Goal: Information Seeking & Learning: Learn about a topic

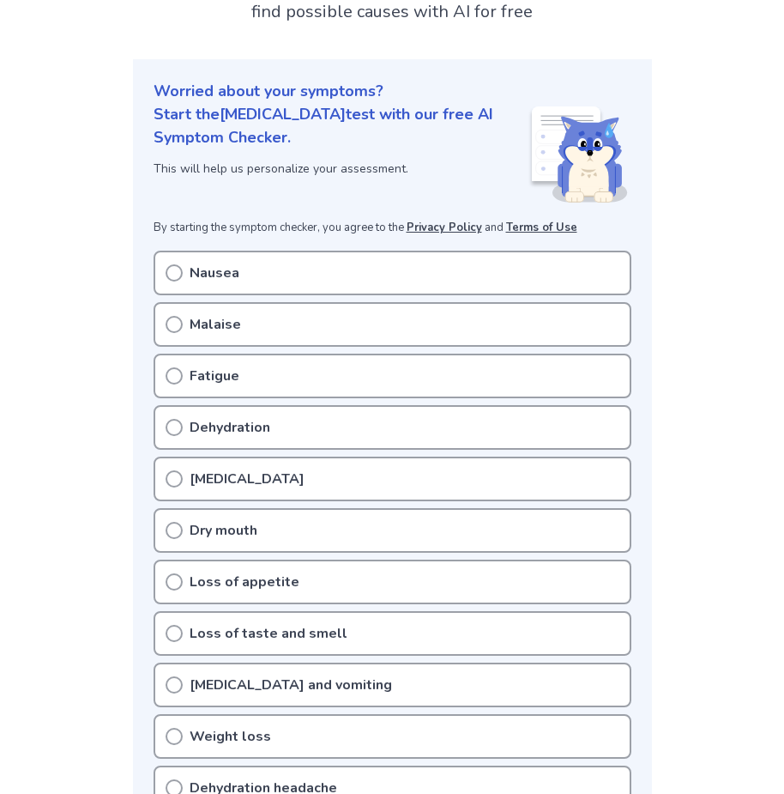
scroll to position [172, 0]
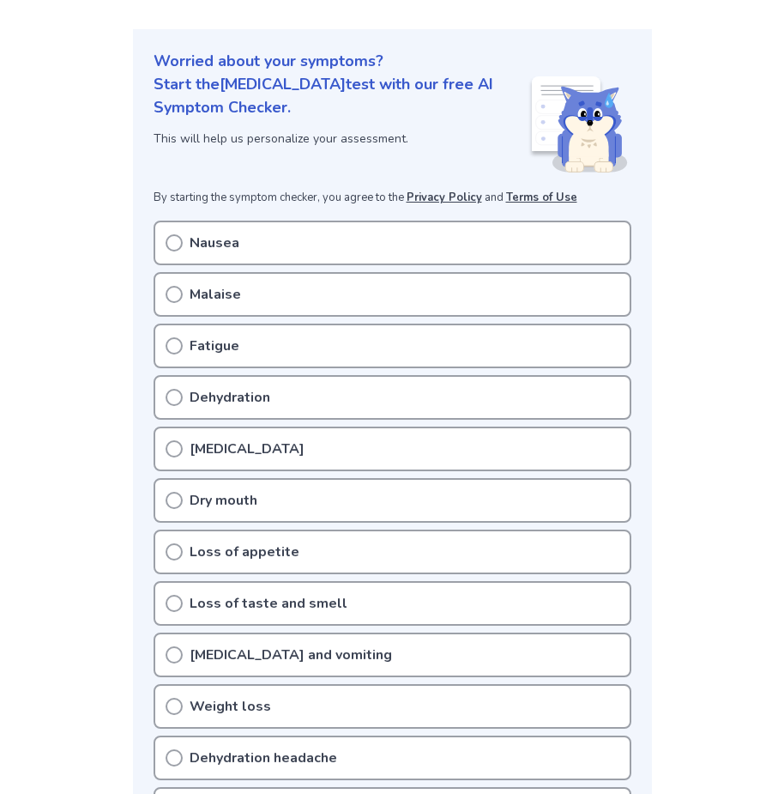
click at [275, 241] on div "Nausea" at bounding box center [393, 243] width 478 height 45
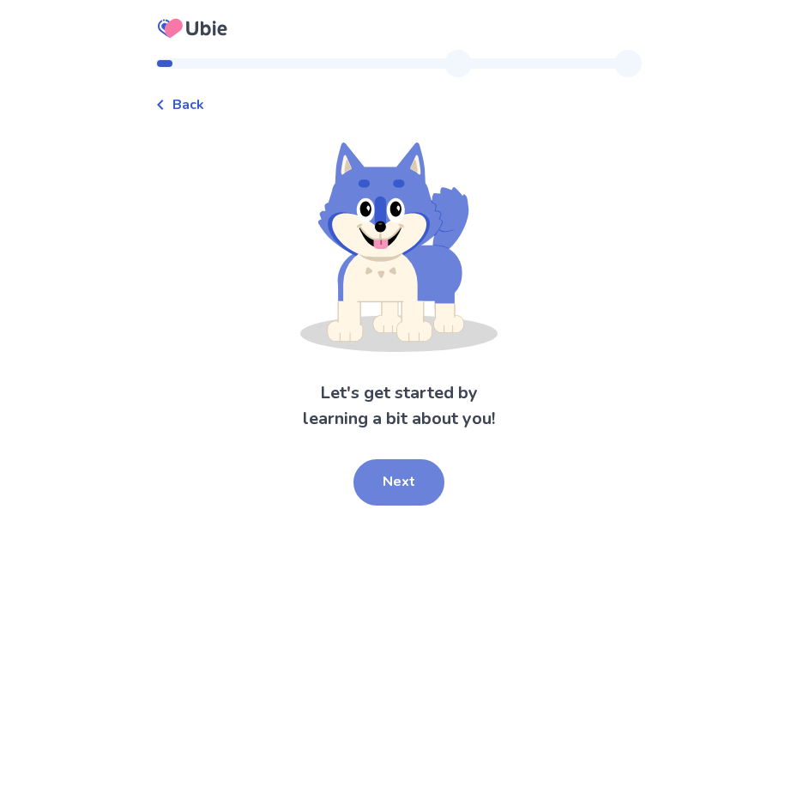
click at [377, 481] on button "Next" at bounding box center [399, 482] width 91 height 46
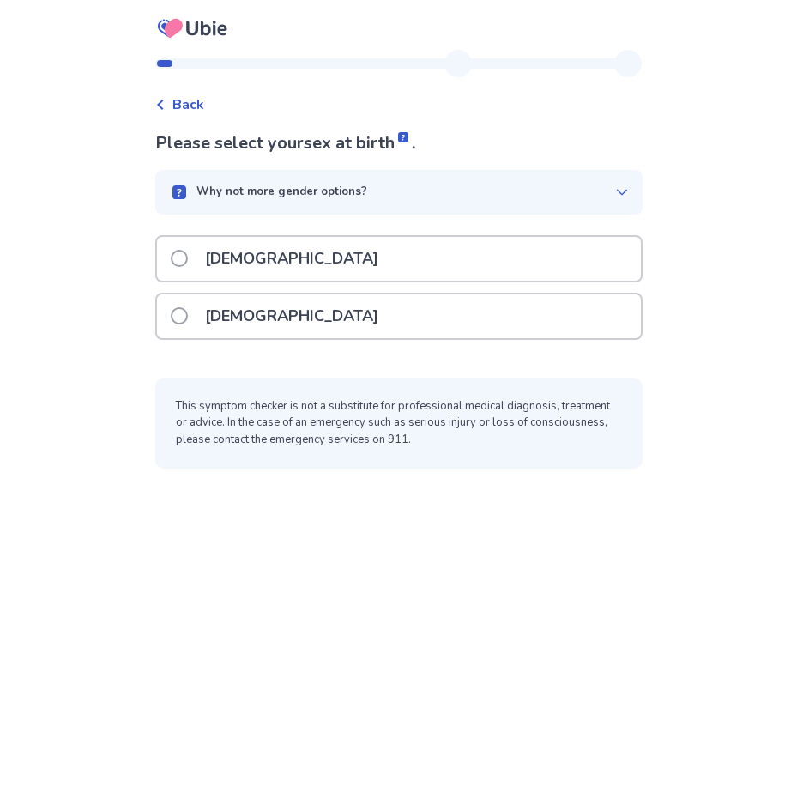
click at [176, 103] on div "Back" at bounding box center [179, 104] width 49 height 21
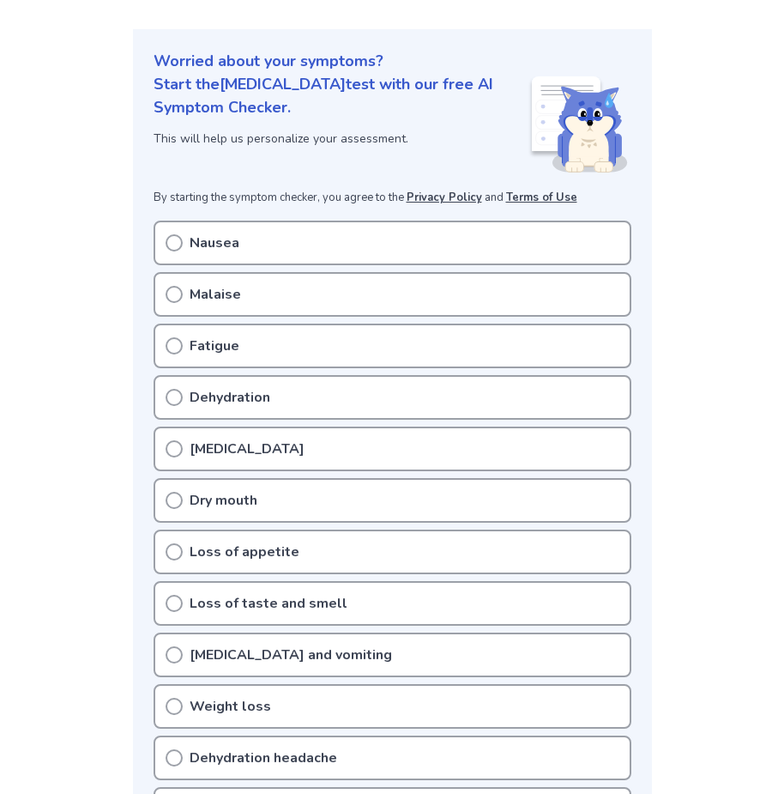
click at [174, 246] on icon at bounding box center [174, 242] width 17 height 17
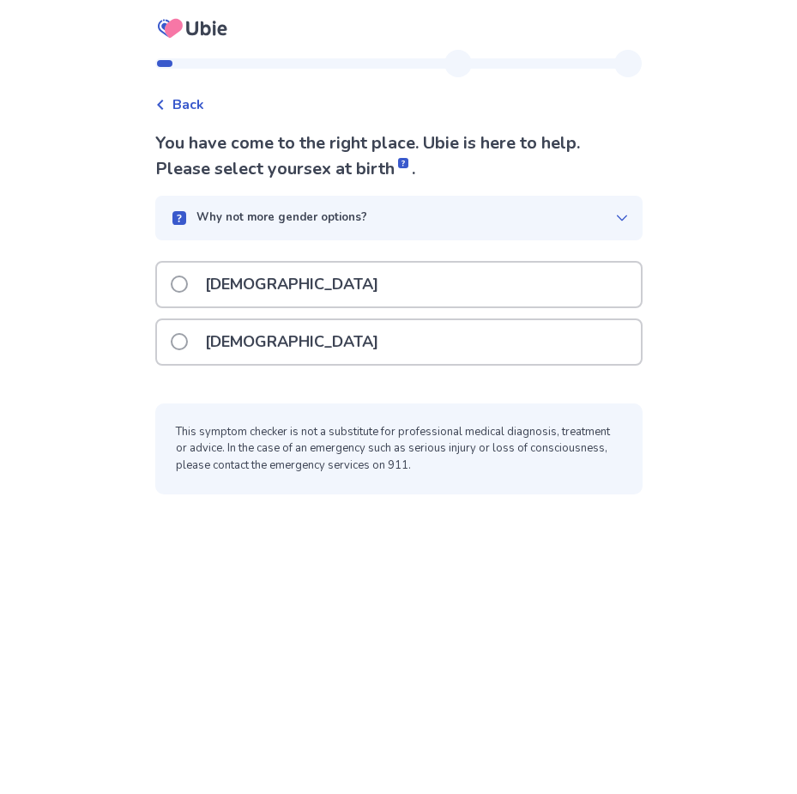
click at [226, 337] on p "[DEMOGRAPHIC_DATA]" at bounding box center [292, 342] width 194 height 44
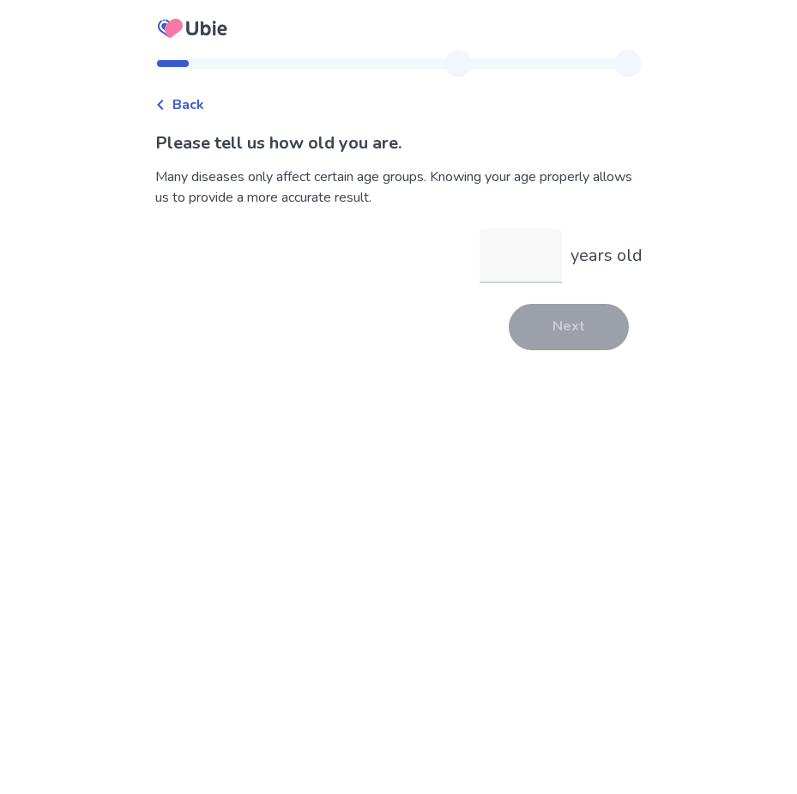
click at [498, 261] on input "years old" at bounding box center [521, 255] width 82 height 55
type input "**"
click at [555, 318] on div "Please tell us how old you are. Many diseases only affect certain age groups. K…" at bounding box center [398, 240] width 487 height 220
click at [535, 350] on div "Back Please tell us how old you are. Many diseases only affect certain age grou…" at bounding box center [399, 208] width 515 height 316
click at [568, 320] on button "Next" at bounding box center [569, 327] width 120 height 46
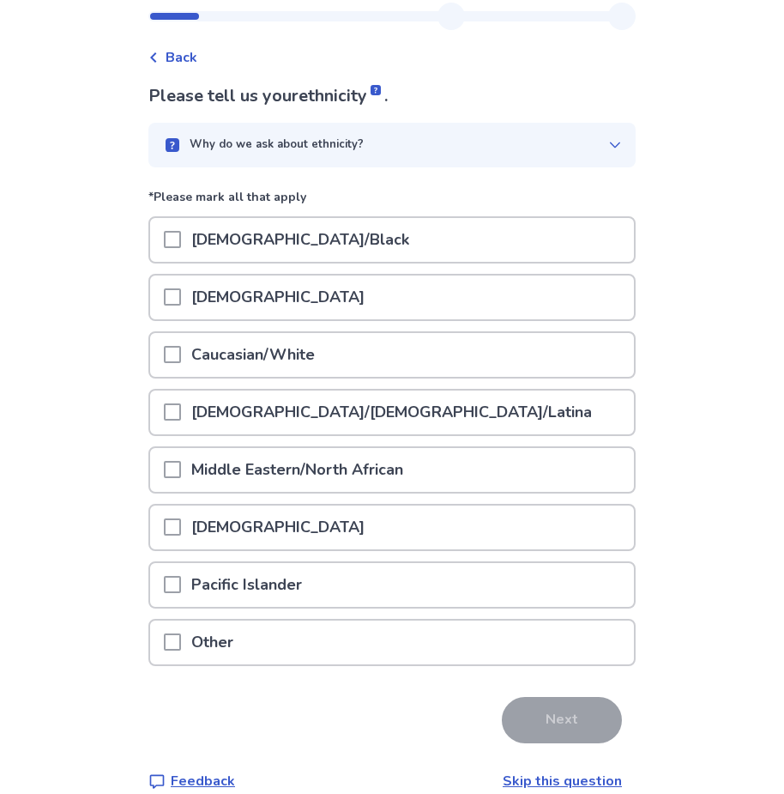
scroll to position [72, 0]
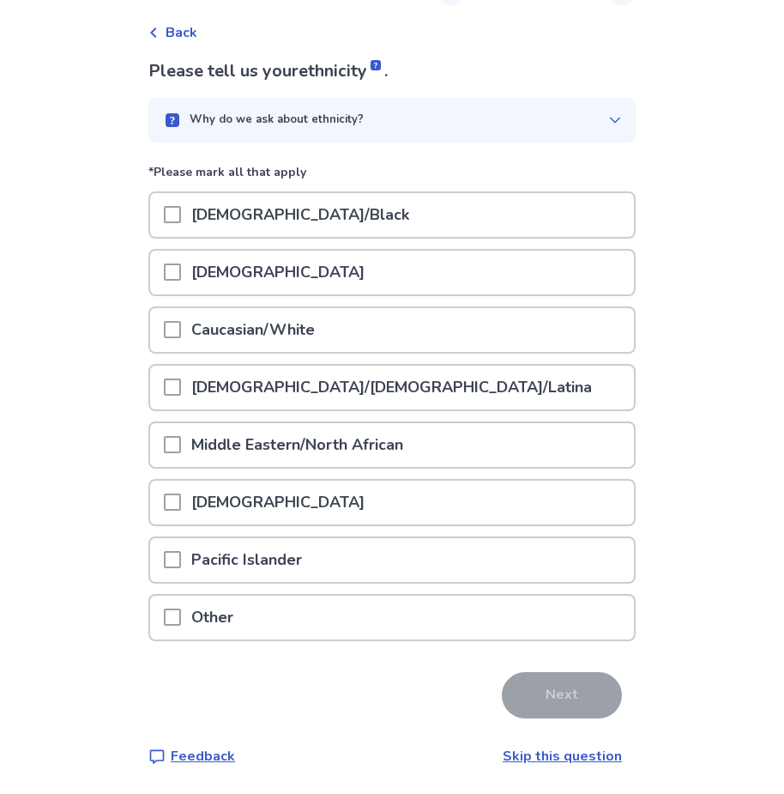
click at [257, 371] on p "[DEMOGRAPHIC_DATA]/[DEMOGRAPHIC_DATA]/Latina" at bounding box center [391, 388] width 421 height 44
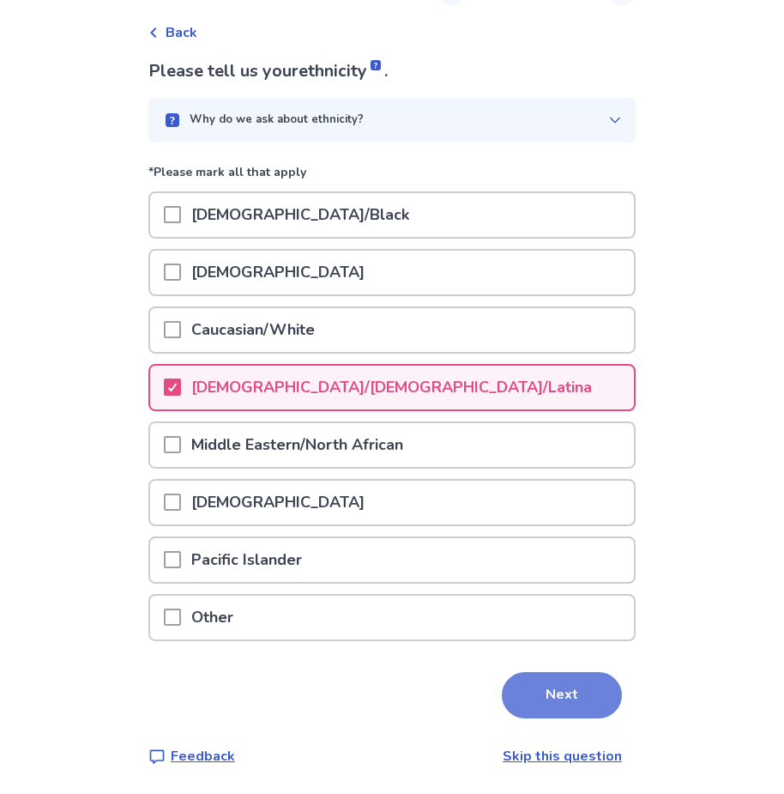
click at [519, 705] on button "Next" at bounding box center [562, 695] width 120 height 46
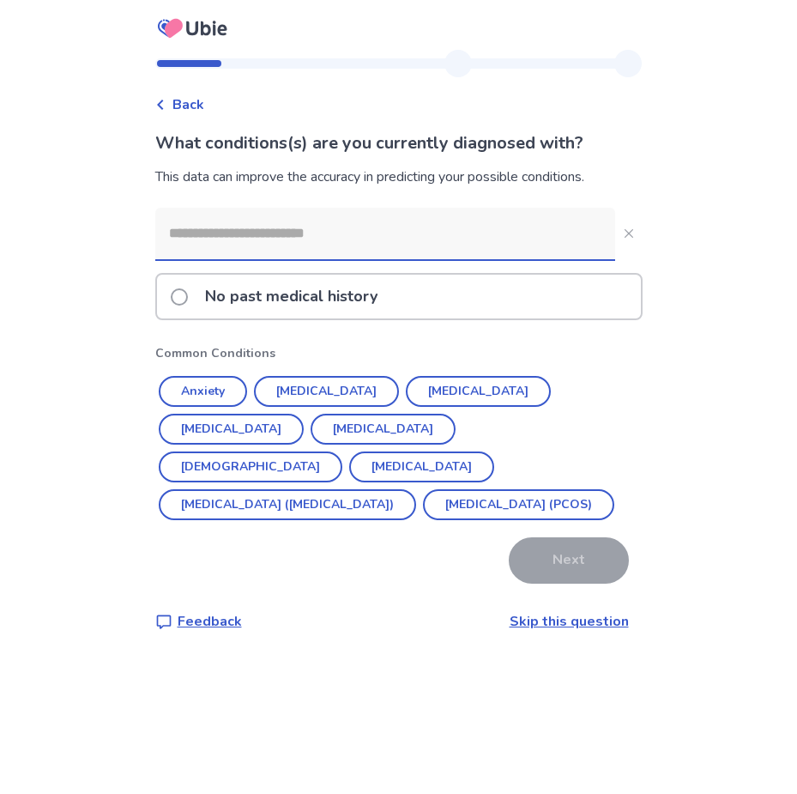
click at [368, 269] on div "No past medical history Common Conditions Anxiety [MEDICAL_DATA] [MEDICAL_DATA]…" at bounding box center [398, 396] width 487 height 376
click at [361, 302] on p "No past medical history" at bounding box center [291, 297] width 193 height 44
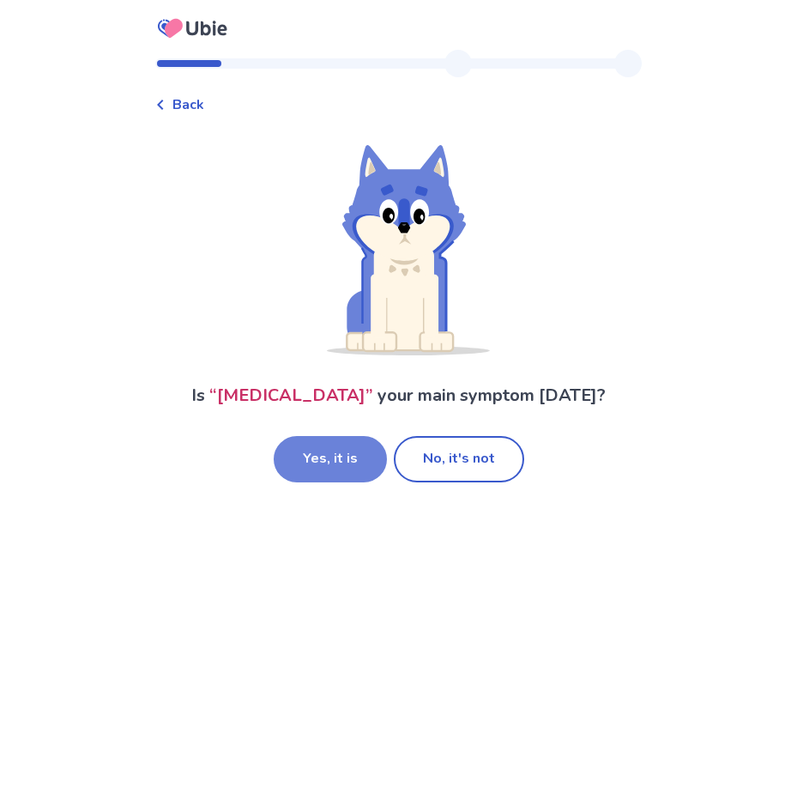
click at [323, 475] on button "Yes, it is" at bounding box center [330, 459] width 113 height 46
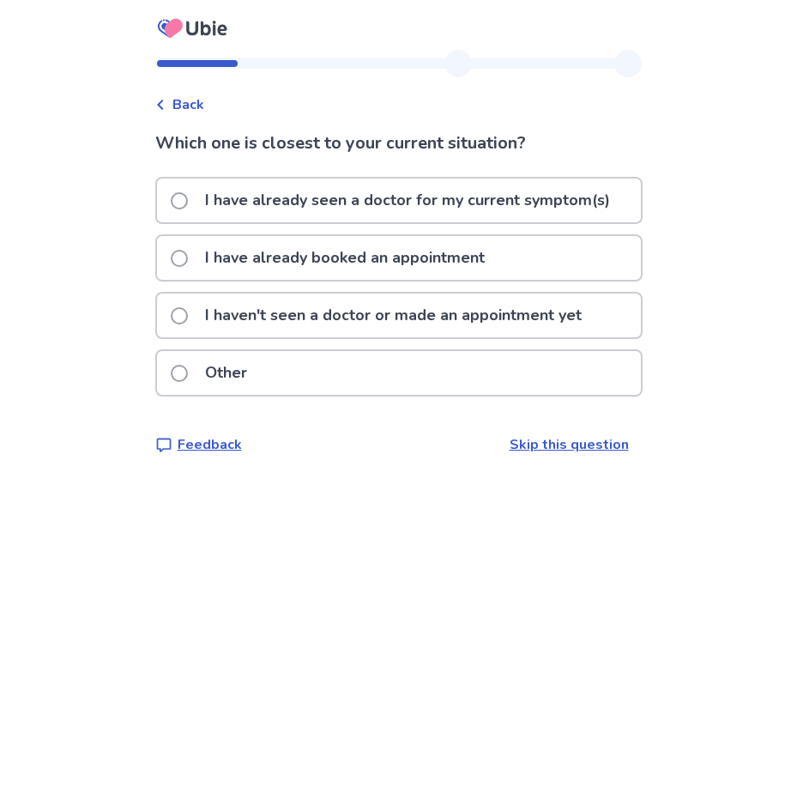
click at [384, 196] on p "I have already seen a doctor for my current symptom(s)" at bounding box center [408, 200] width 426 height 44
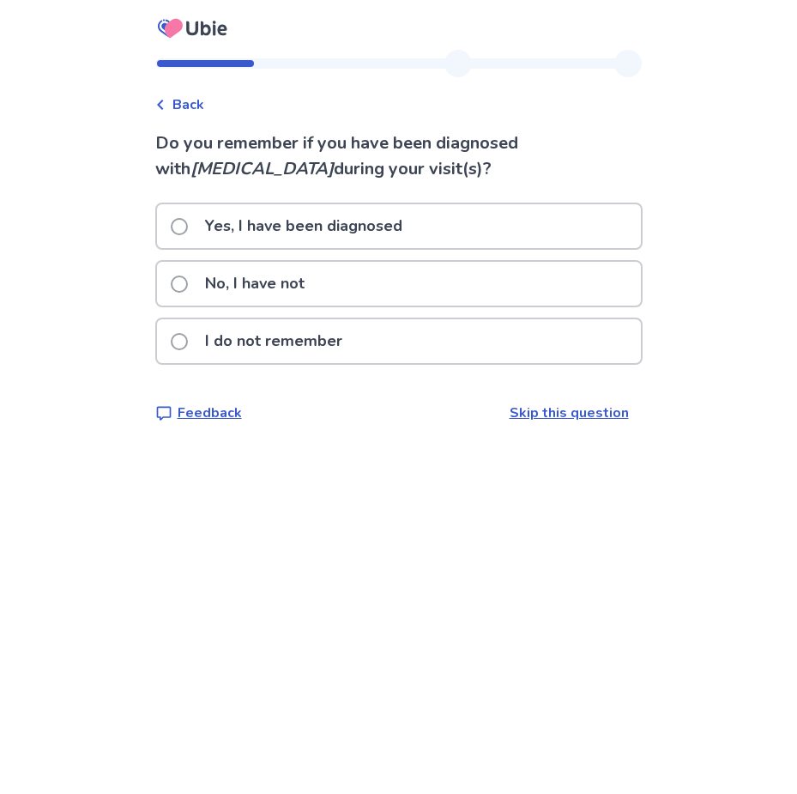
click at [295, 281] on p "No, I have not" at bounding box center [255, 284] width 120 height 44
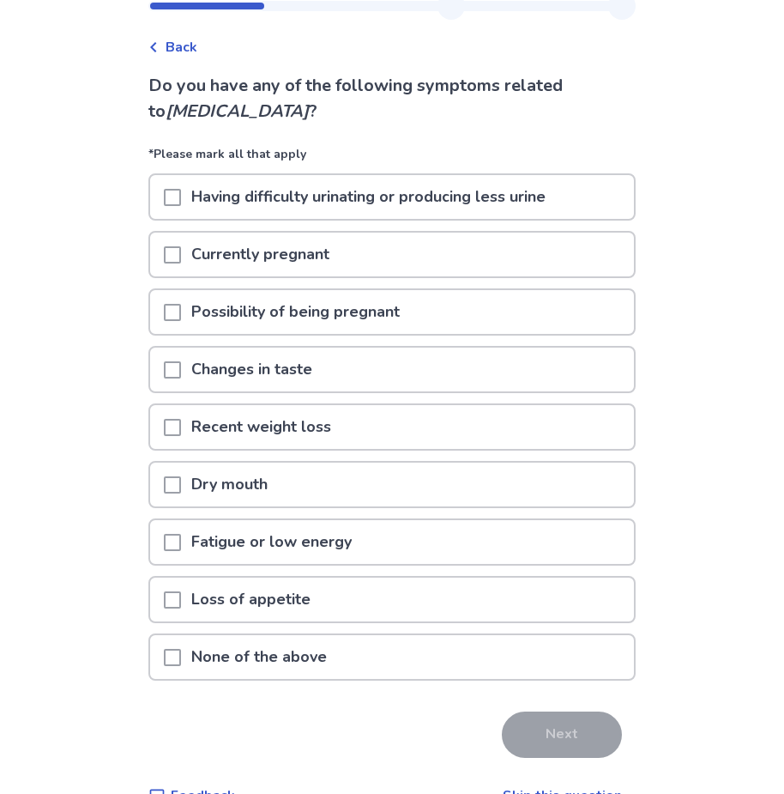
scroll to position [86, 0]
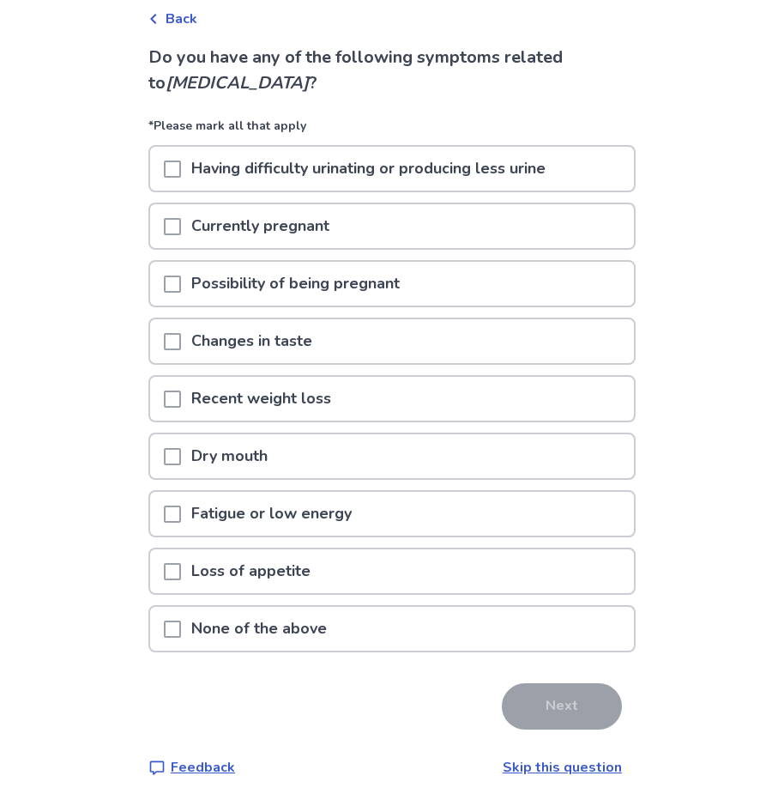
click at [178, 227] on span at bounding box center [172, 226] width 17 height 17
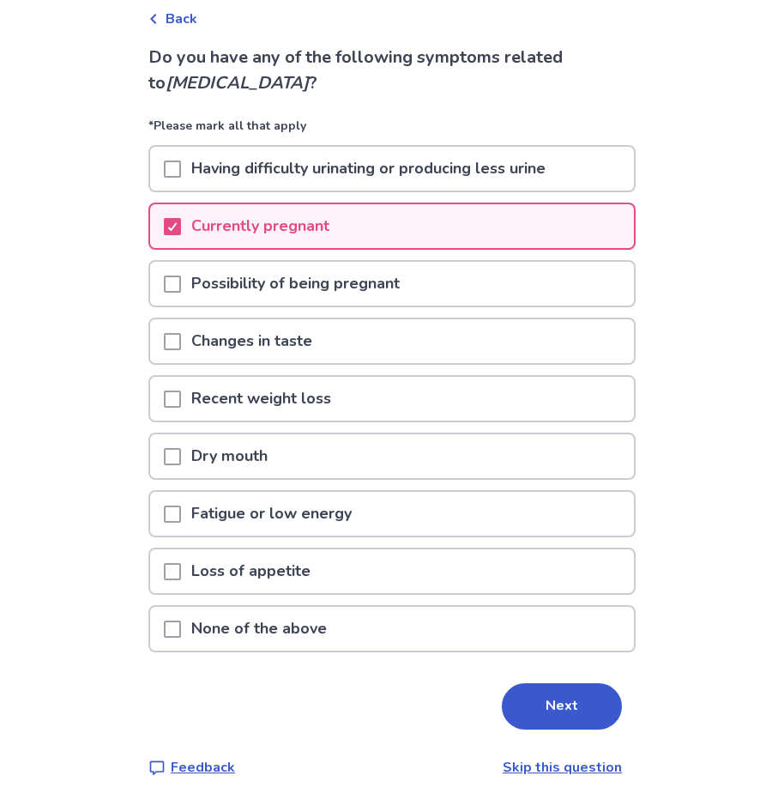
click at [181, 341] on span at bounding box center [172, 341] width 17 height 17
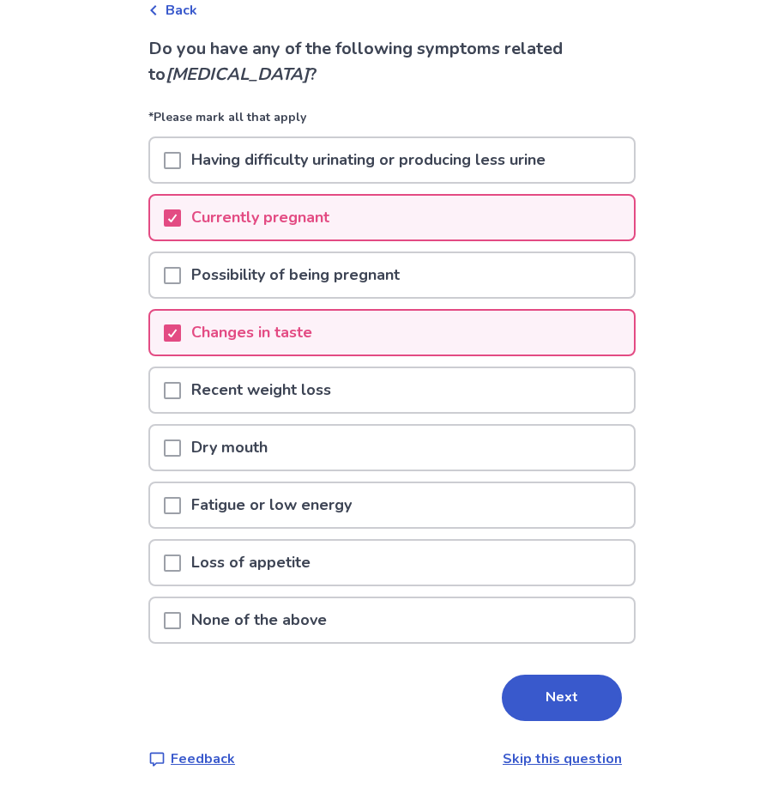
scroll to position [97, 0]
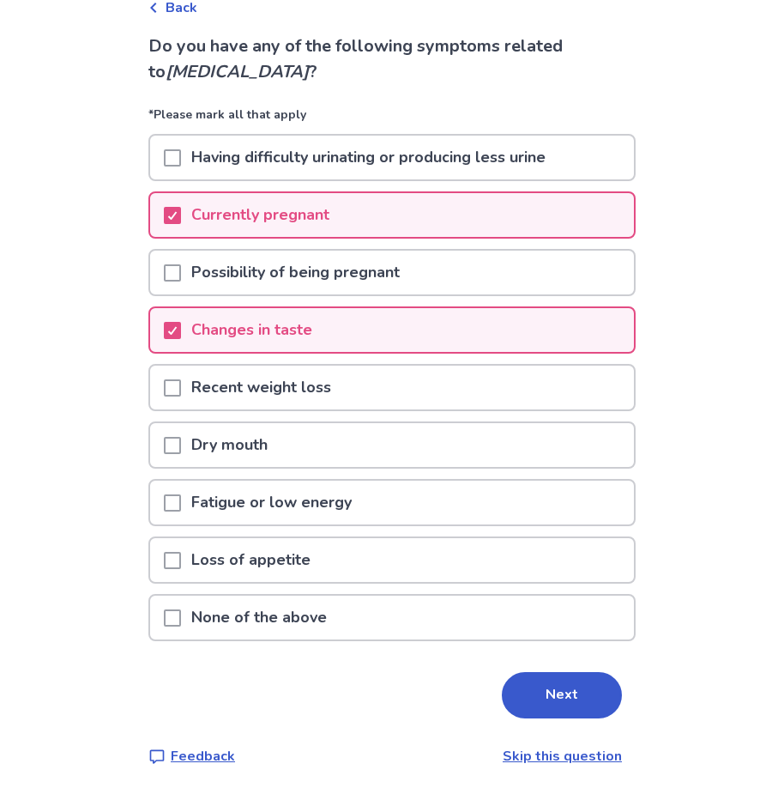
click at [179, 449] on span at bounding box center [172, 445] width 17 height 17
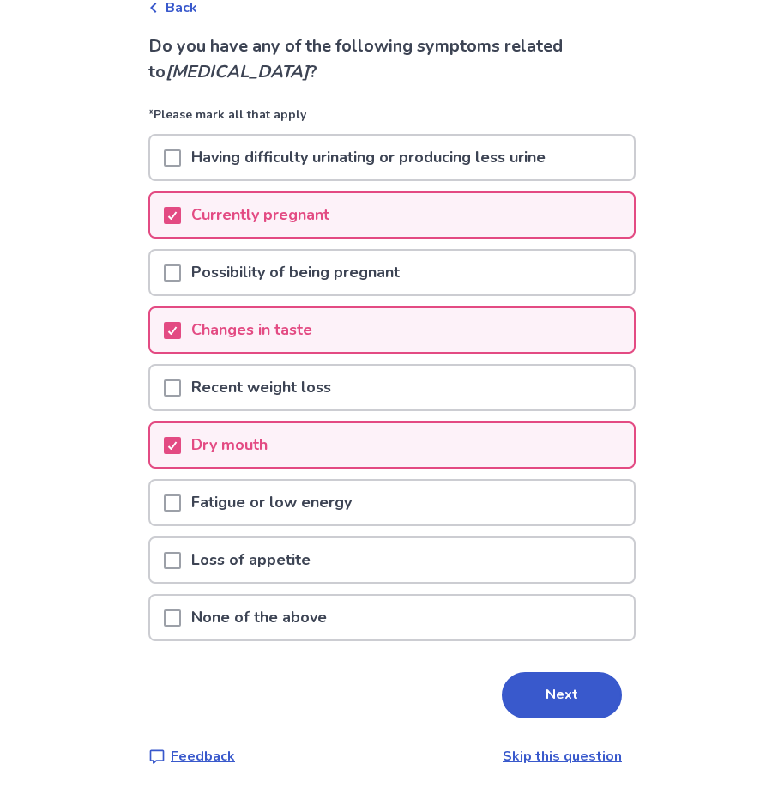
click at [181, 508] on span at bounding box center [172, 502] width 17 height 17
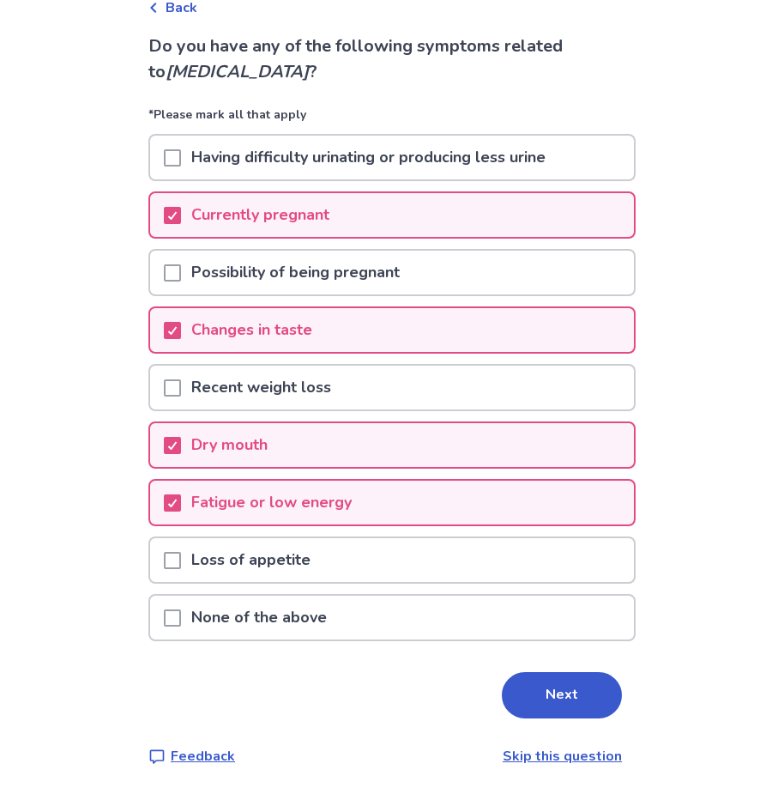
drag, startPoint x: 568, startPoint y: 706, endPoint x: 565, endPoint y: 692, distance: 14.8
click at [568, 705] on button "Next" at bounding box center [562, 695] width 120 height 46
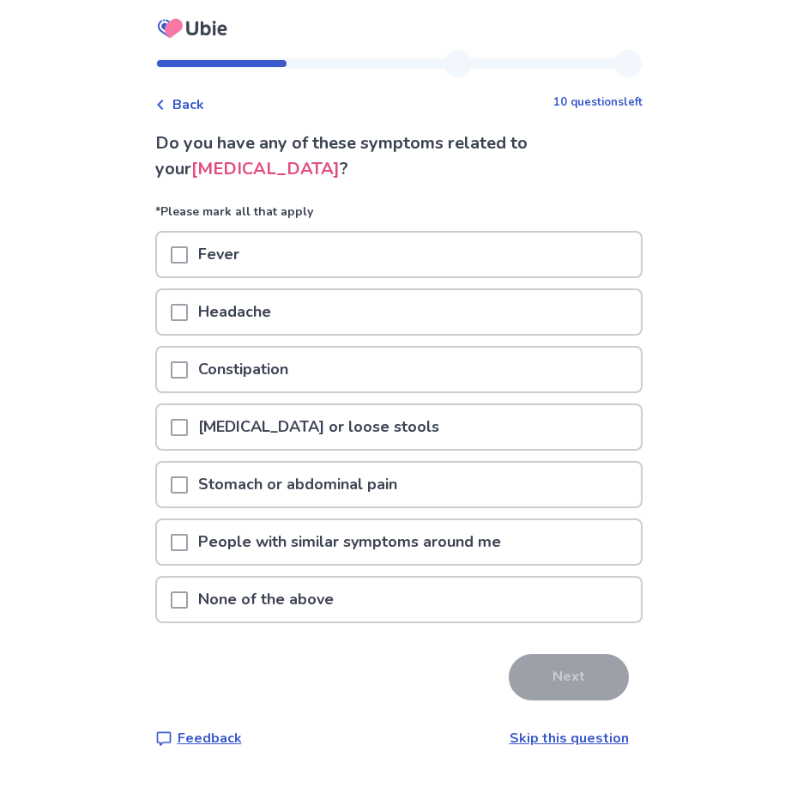
click at [188, 309] on span at bounding box center [179, 312] width 17 height 17
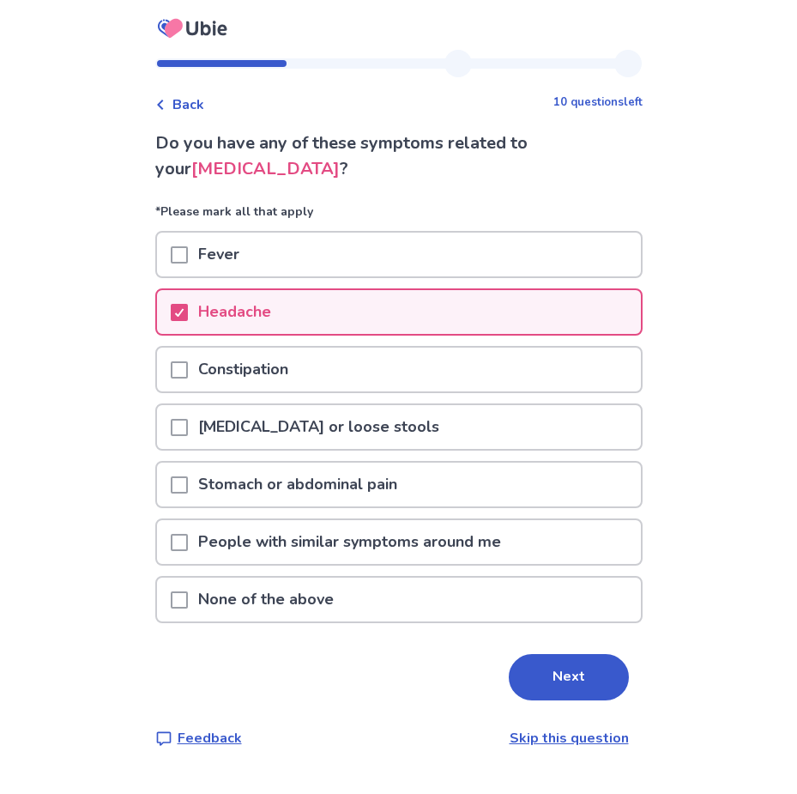
click at [188, 371] on span at bounding box center [179, 369] width 17 height 17
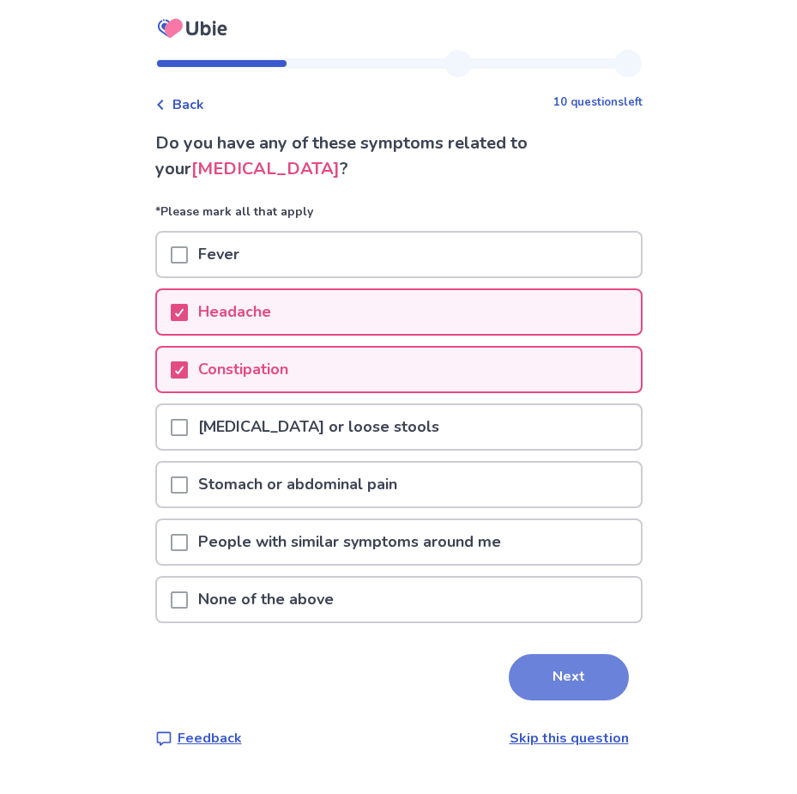
click at [523, 675] on button "Next" at bounding box center [569, 677] width 120 height 46
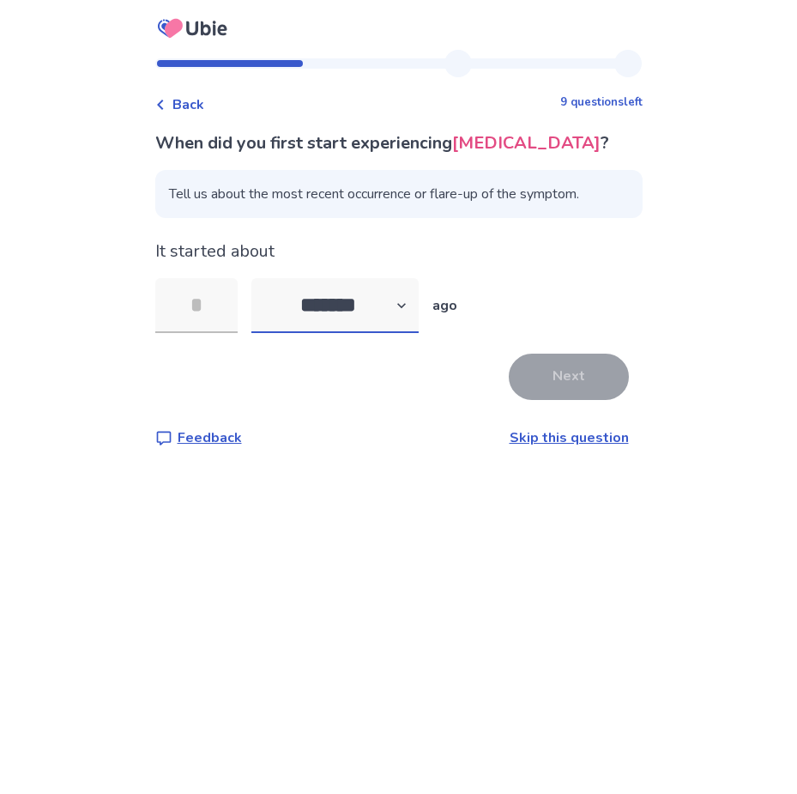
click at [402, 311] on select "******* ****** ******* ******** *******" at bounding box center [334, 305] width 167 height 55
select select "*"
click at [261, 278] on select "******* ****** ******* ******** *******" at bounding box center [334, 305] width 167 height 55
click at [210, 317] on input "tel" at bounding box center [196, 305] width 82 height 55
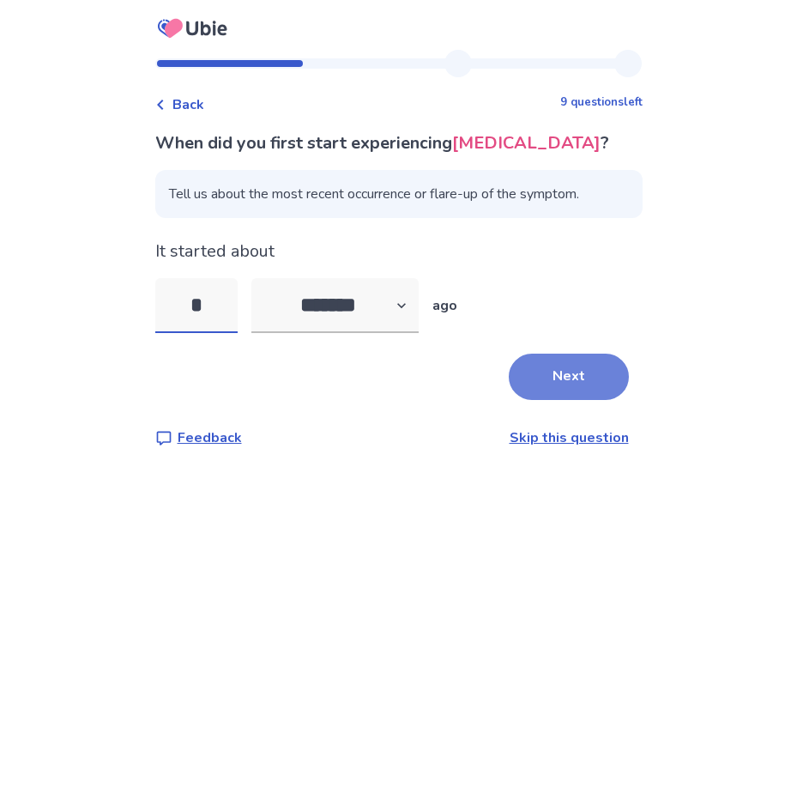
type input "*"
click at [566, 383] on button "Next" at bounding box center [569, 377] width 120 height 46
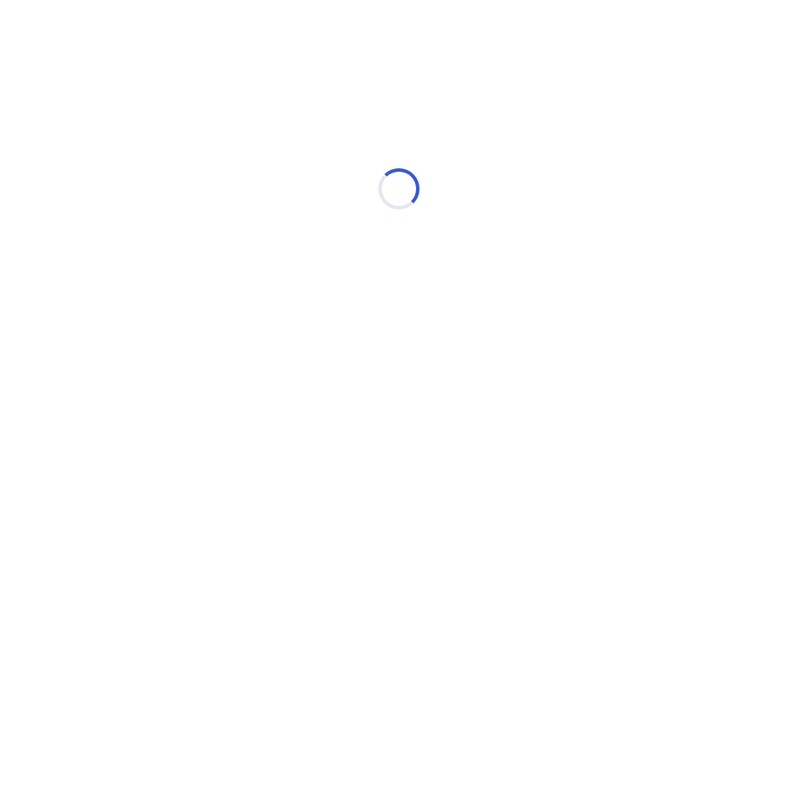
select select "*"
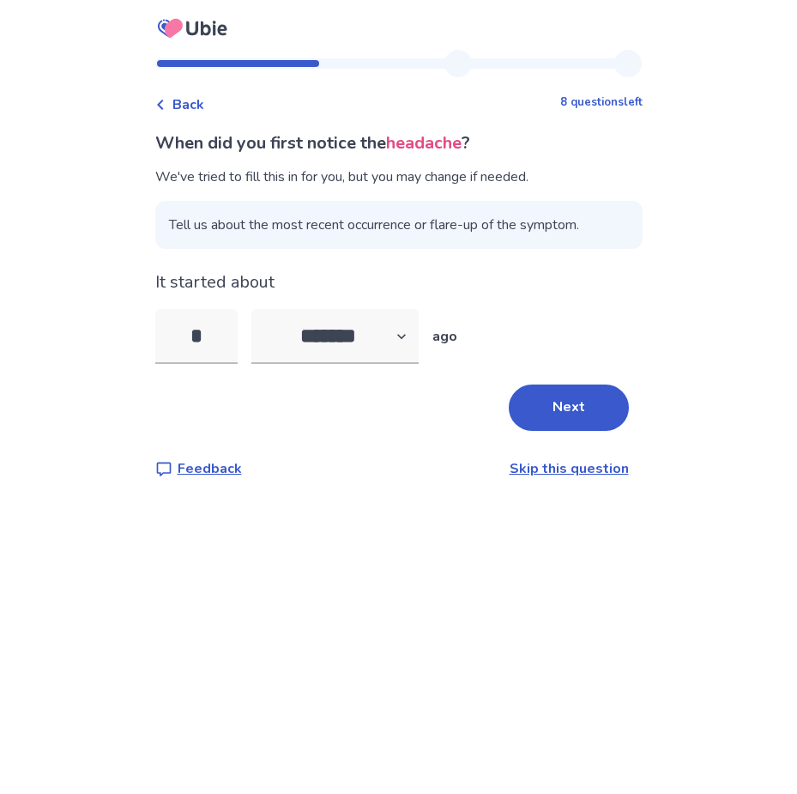
click at [444, 355] on div "******* ****** ******* ******** ******* ago" at bounding box center [354, 336] width 206 height 55
click at [419, 342] on select "******* ****** ******* ******** *******" at bounding box center [334, 336] width 167 height 55
click at [261, 309] on select "******* ****** ******* ******** *******" at bounding box center [334, 336] width 167 height 55
click at [220, 344] on input "*" at bounding box center [196, 336] width 82 height 55
type input "*"
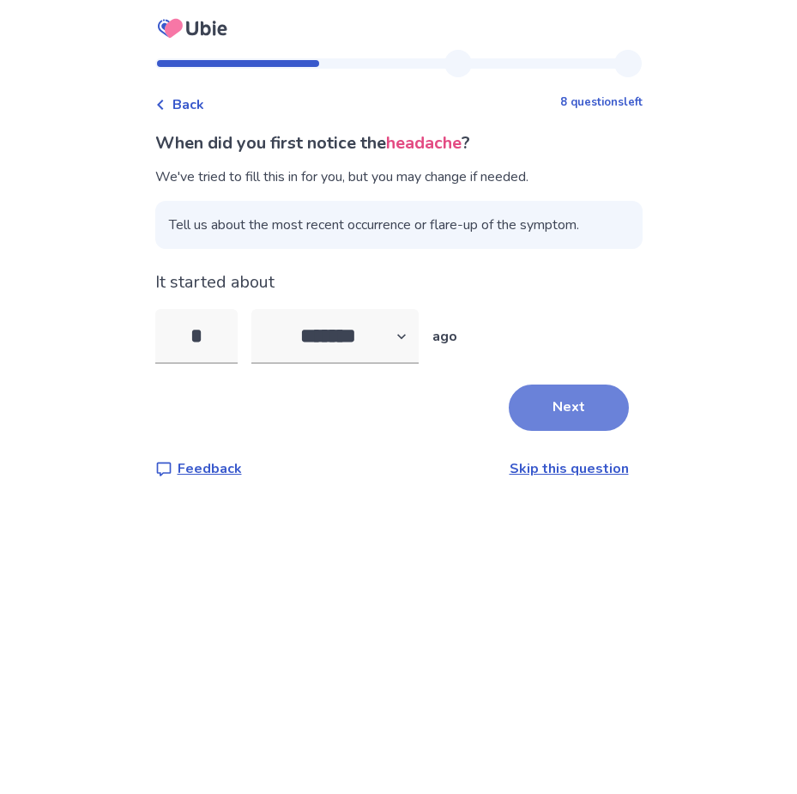
click at [510, 397] on button "Next" at bounding box center [569, 407] width 120 height 46
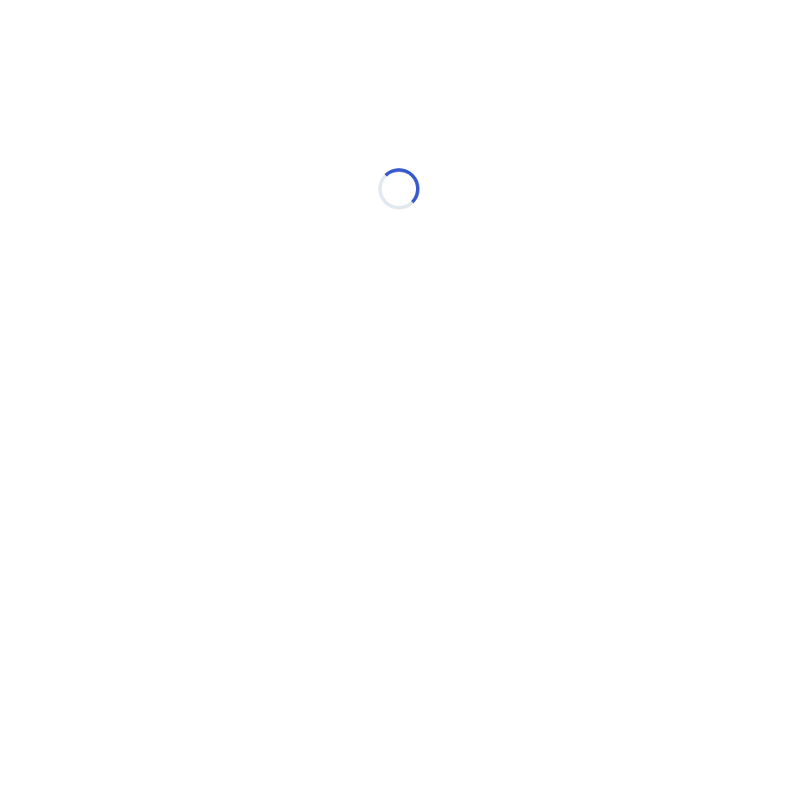
select select "*"
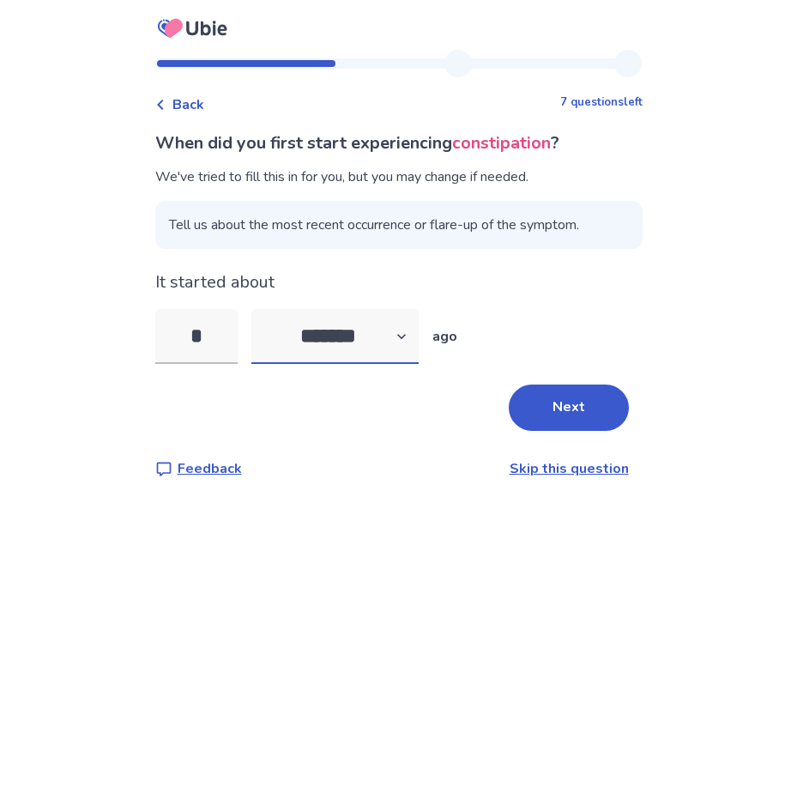
click at [406, 339] on select "******* ****** ******* ******** *******" at bounding box center [334, 336] width 167 height 55
click at [407, 341] on select "******* ****** ******* ******** *******" at bounding box center [334, 336] width 167 height 55
click at [215, 347] on input "*" at bounding box center [196, 336] width 82 height 55
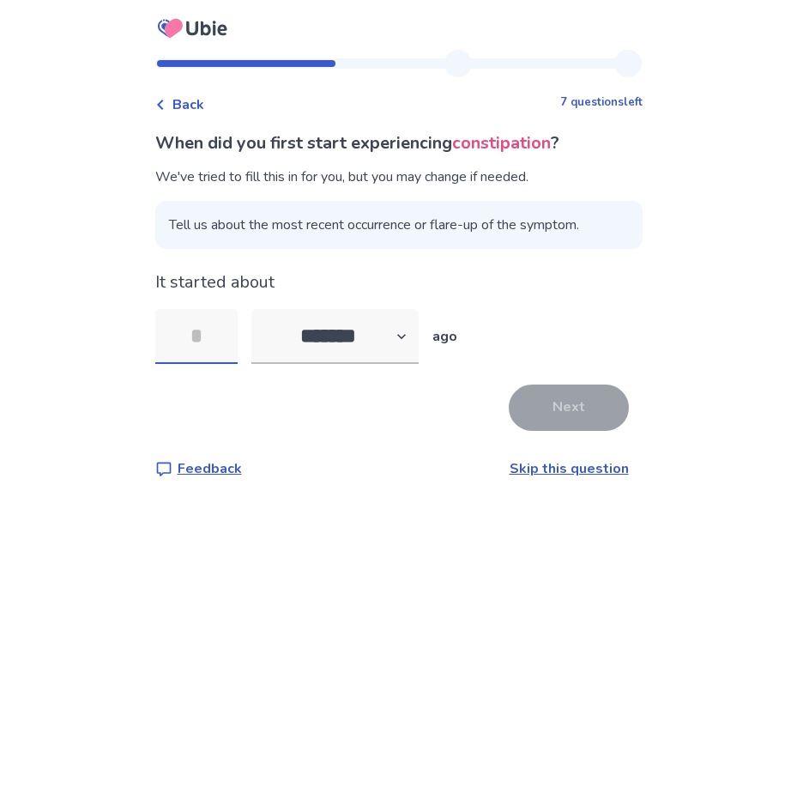
type input "*"
click at [558, 410] on button "Next" at bounding box center [569, 407] width 120 height 46
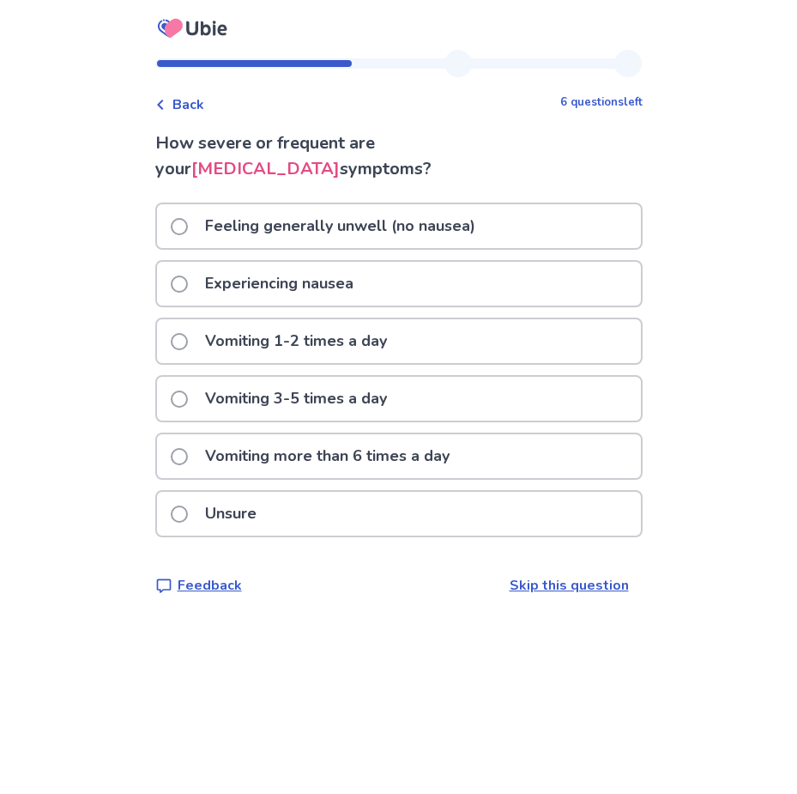
click at [314, 393] on p "Vomiting 3-5 times a day" at bounding box center [296, 399] width 203 height 44
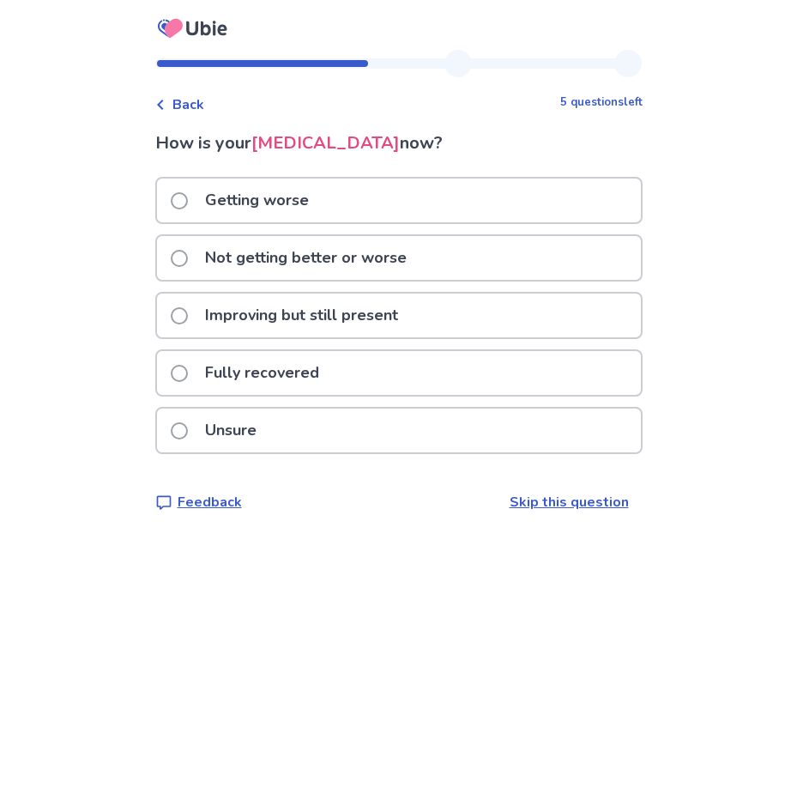
click at [263, 268] on p "Not getting better or worse" at bounding box center [306, 258] width 222 height 44
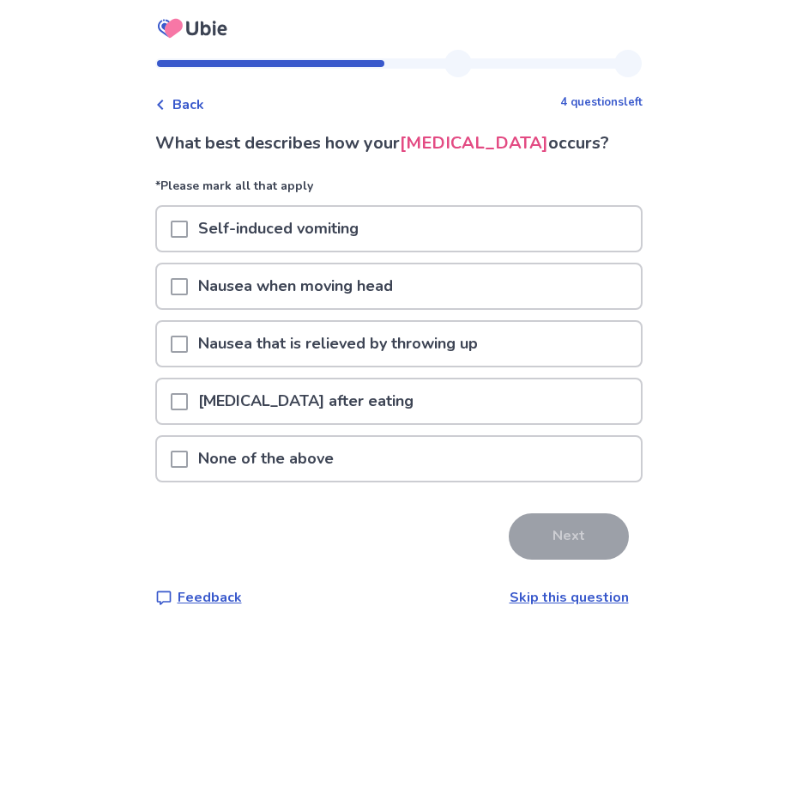
click at [188, 412] on div at bounding box center [179, 401] width 17 height 44
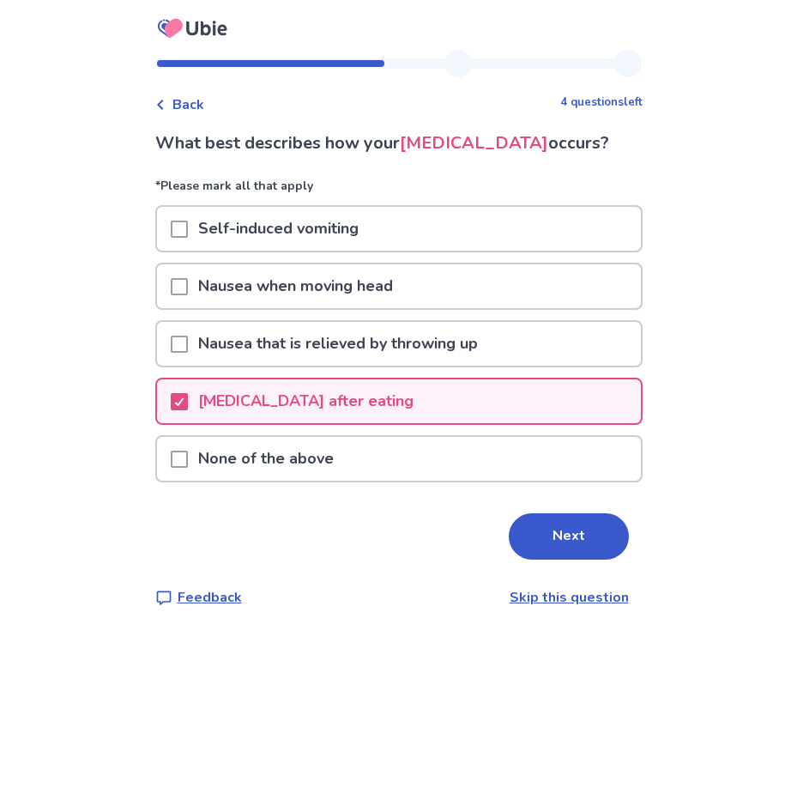
click at [188, 340] on span at bounding box center [179, 344] width 17 height 17
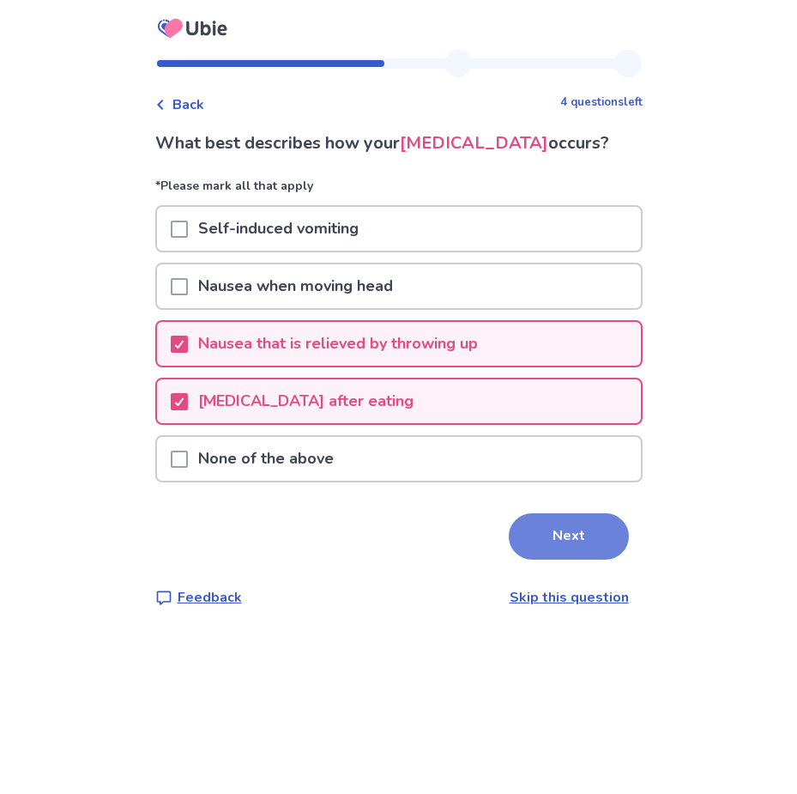
click at [547, 541] on button "Next" at bounding box center [569, 536] width 120 height 46
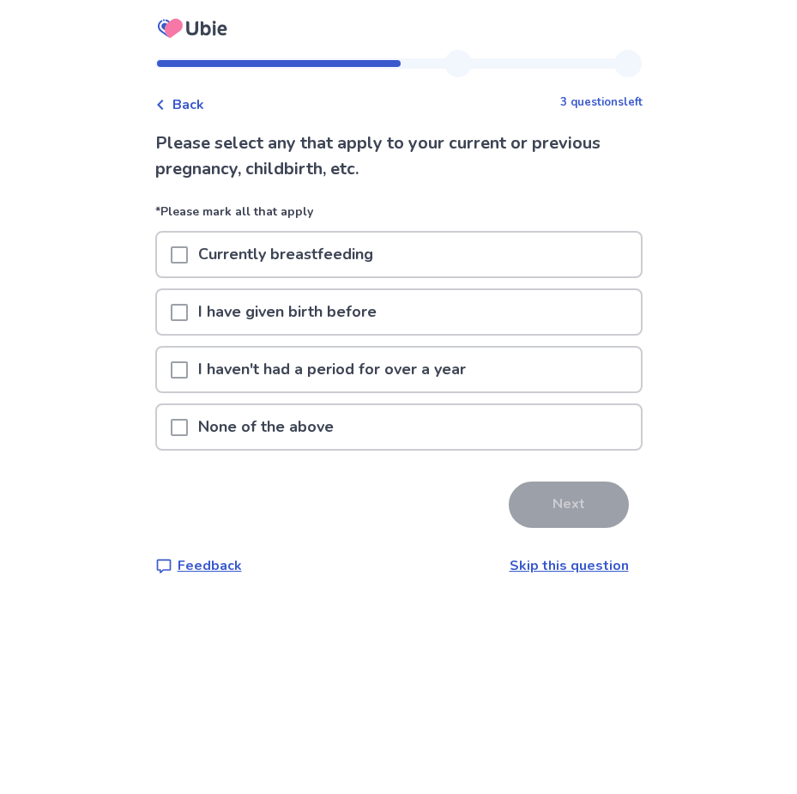
click at [188, 435] on span at bounding box center [179, 427] width 17 height 17
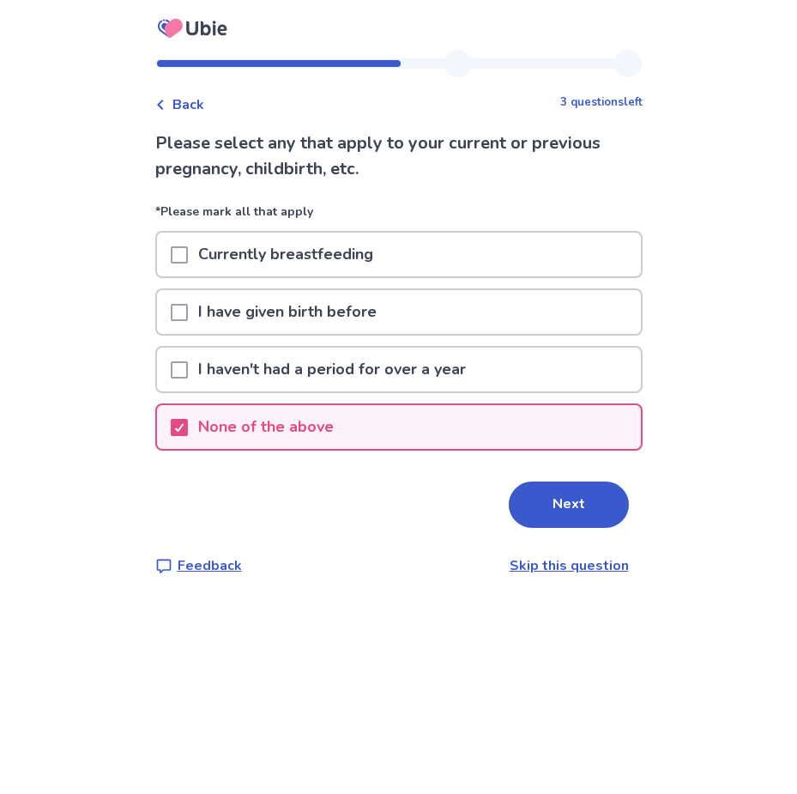
click at [569, 521] on button "Next" at bounding box center [569, 504] width 120 height 46
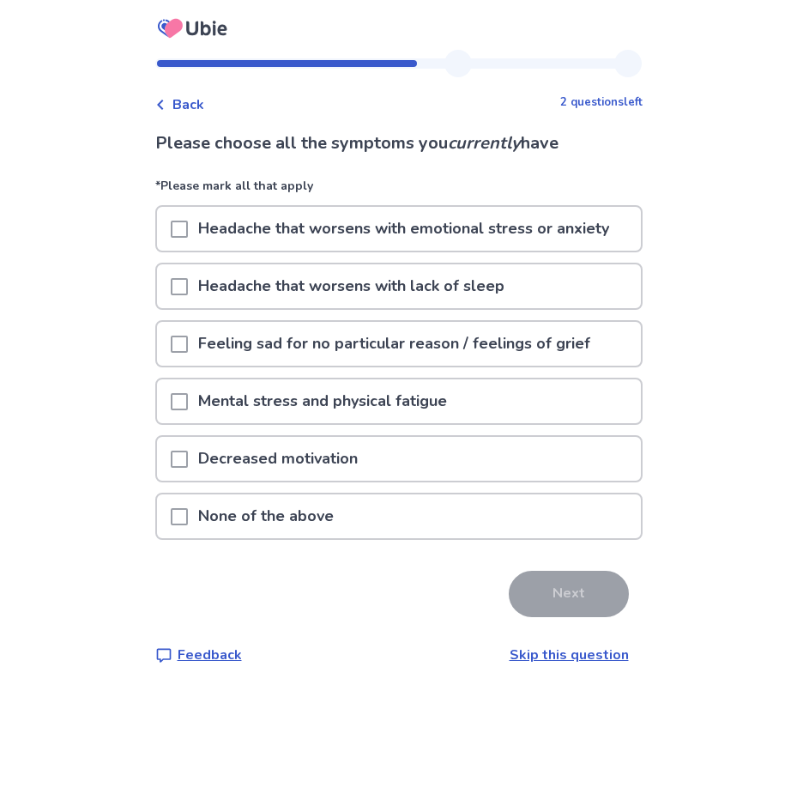
click at [188, 290] on span at bounding box center [179, 286] width 17 height 17
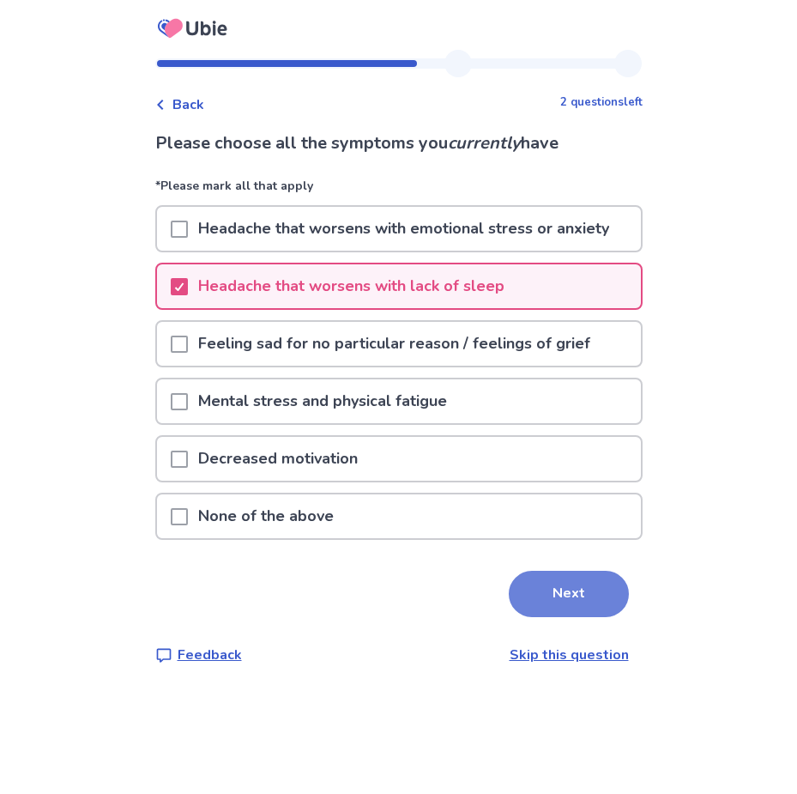
click at [567, 580] on button "Next" at bounding box center [569, 594] width 120 height 46
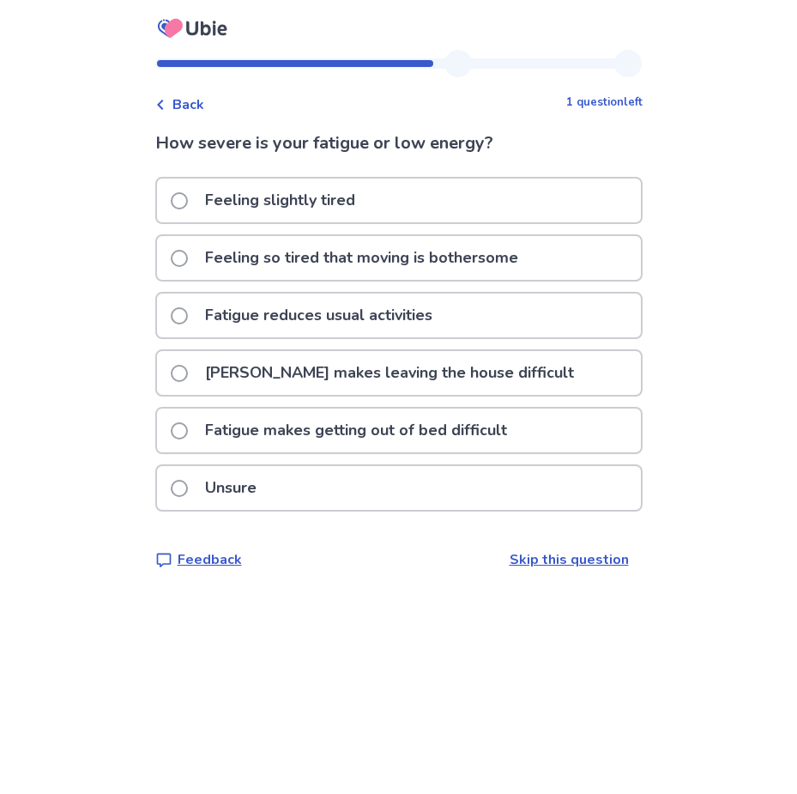
click at [188, 433] on span at bounding box center [179, 430] width 17 height 17
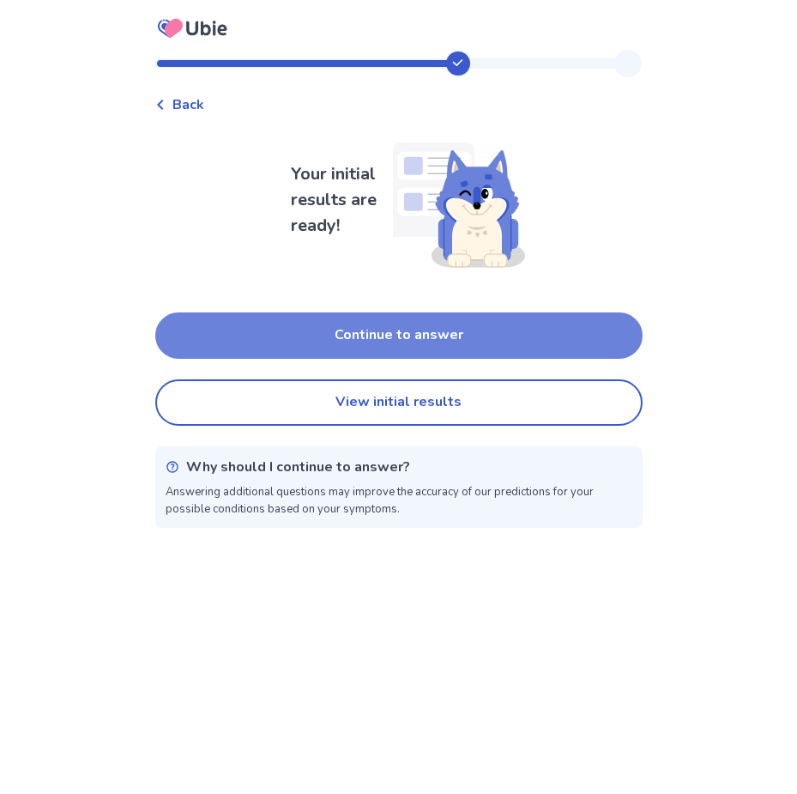
click at [386, 322] on button "Continue to answer" at bounding box center [398, 335] width 487 height 46
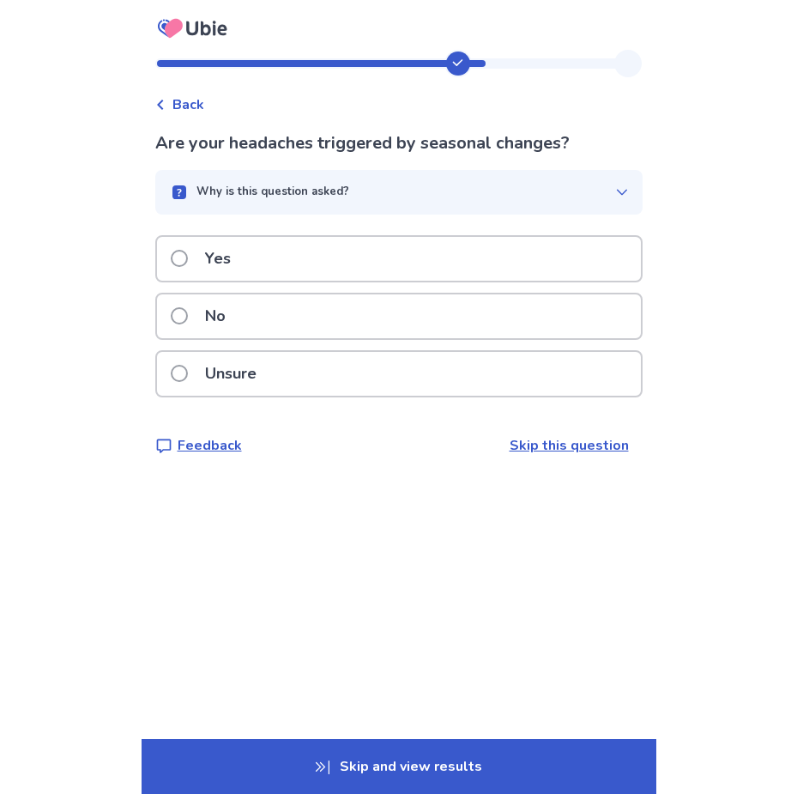
click at [297, 311] on div "No" at bounding box center [399, 316] width 484 height 44
click at [230, 301] on p "No" at bounding box center [215, 316] width 41 height 44
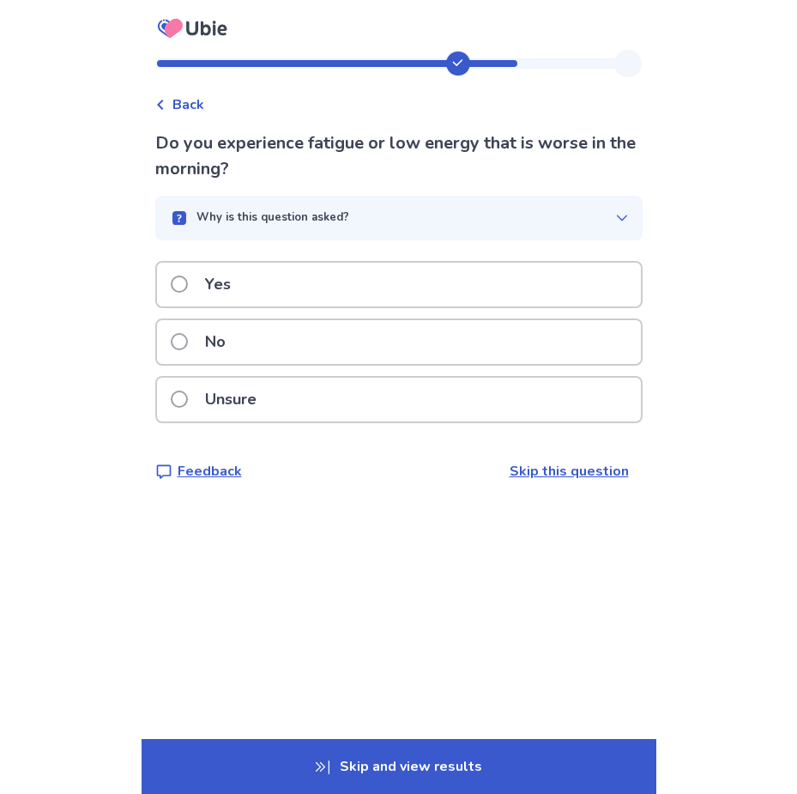
click at [233, 295] on p "Yes" at bounding box center [218, 285] width 46 height 44
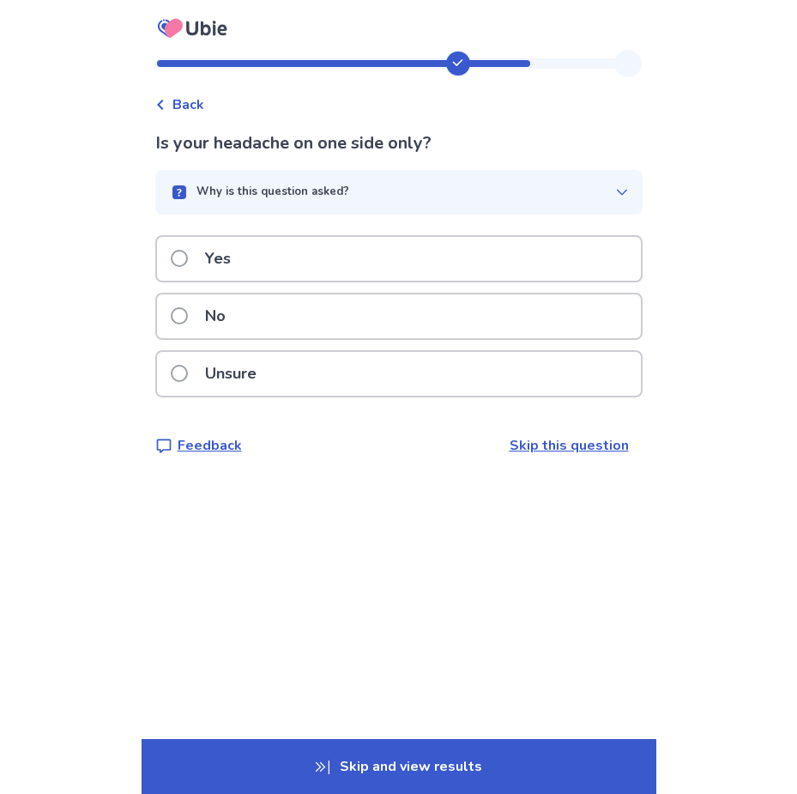
click at [281, 319] on div "No" at bounding box center [399, 316] width 484 height 44
click at [270, 270] on div "Yes" at bounding box center [399, 259] width 484 height 44
click at [293, 326] on div "No" at bounding box center [399, 316] width 484 height 44
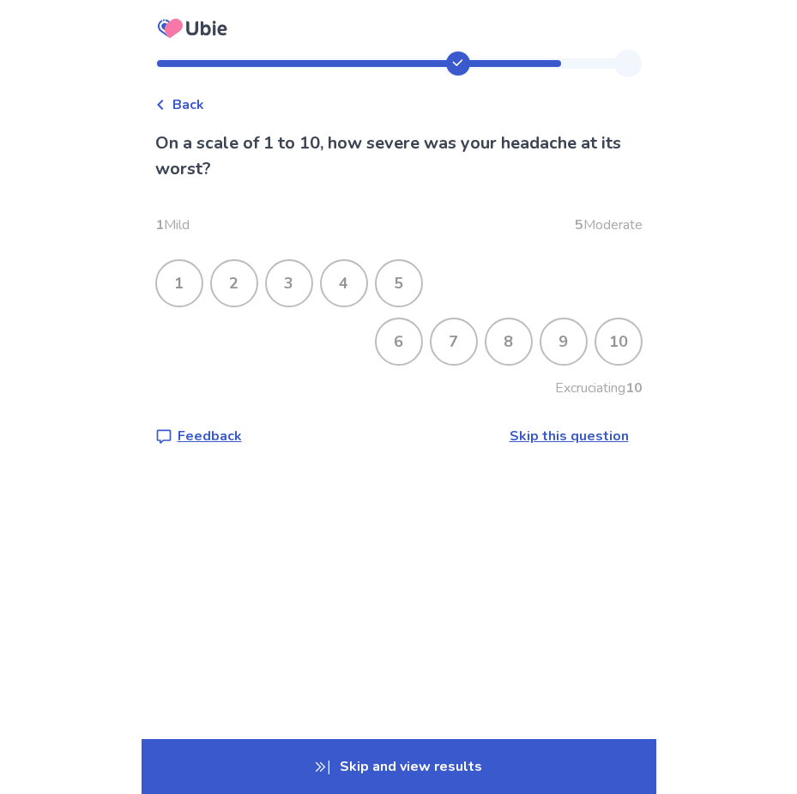
click at [436, 341] on div "7" at bounding box center [454, 341] width 45 height 45
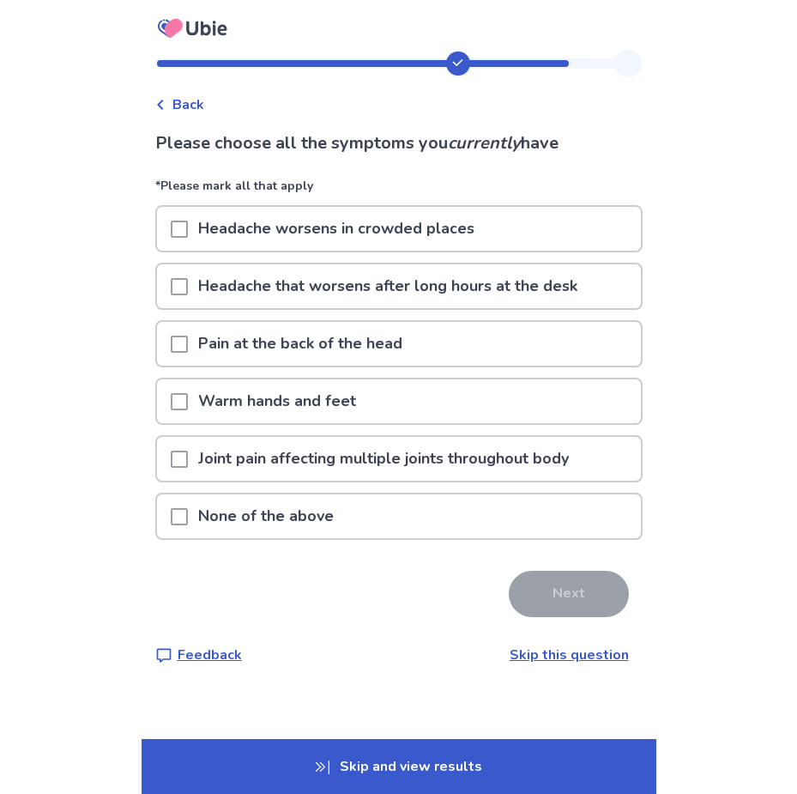
click at [185, 457] on span at bounding box center [179, 459] width 17 height 17
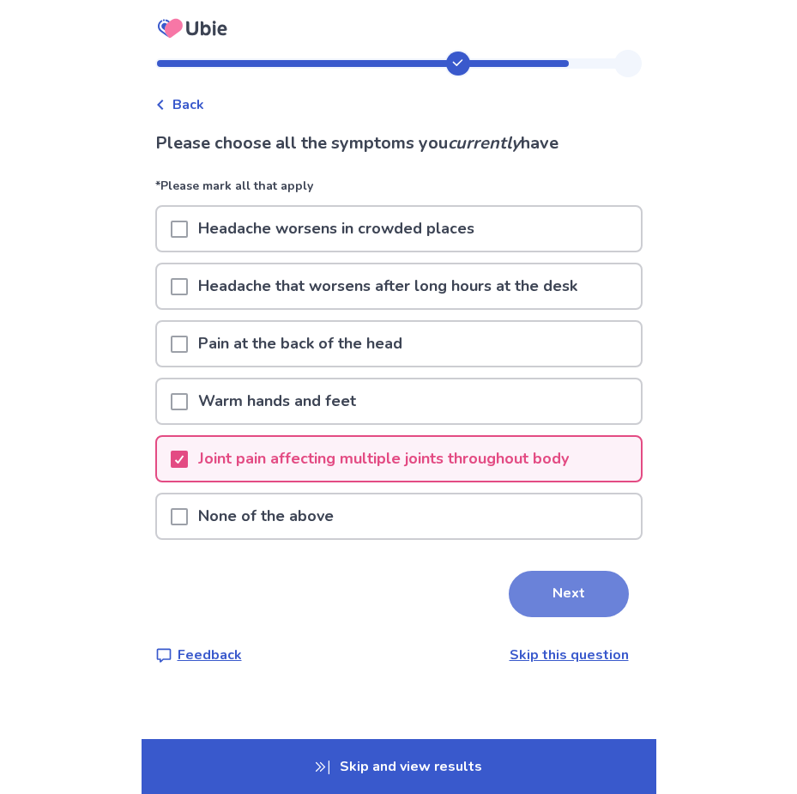
click at [509, 585] on button "Next" at bounding box center [569, 594] width 120 height 46
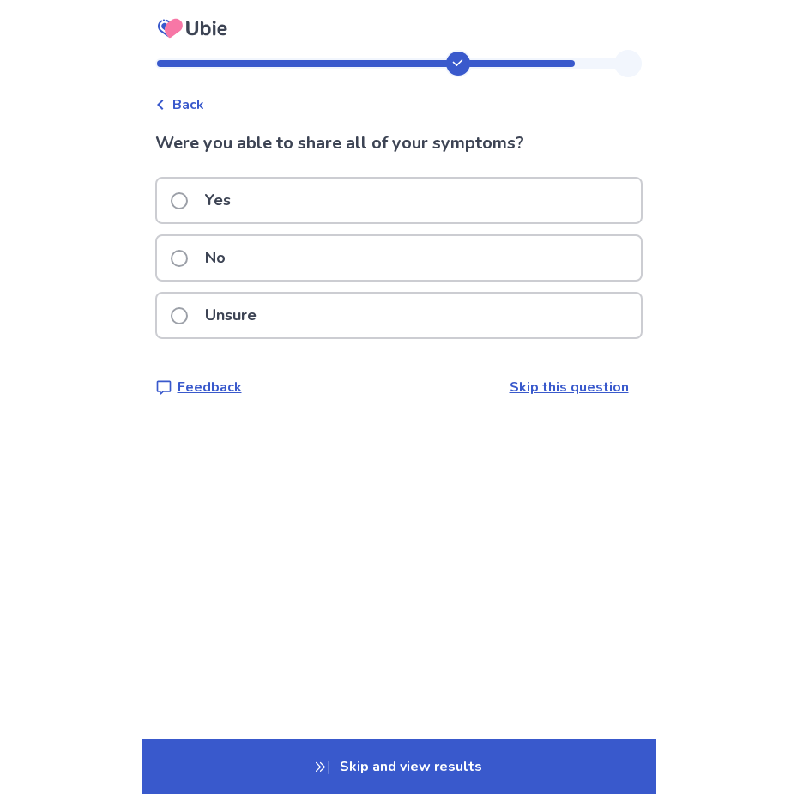
click at [297, 209] on div "Yes" at bounding box center [399, 200] width 484 height 44
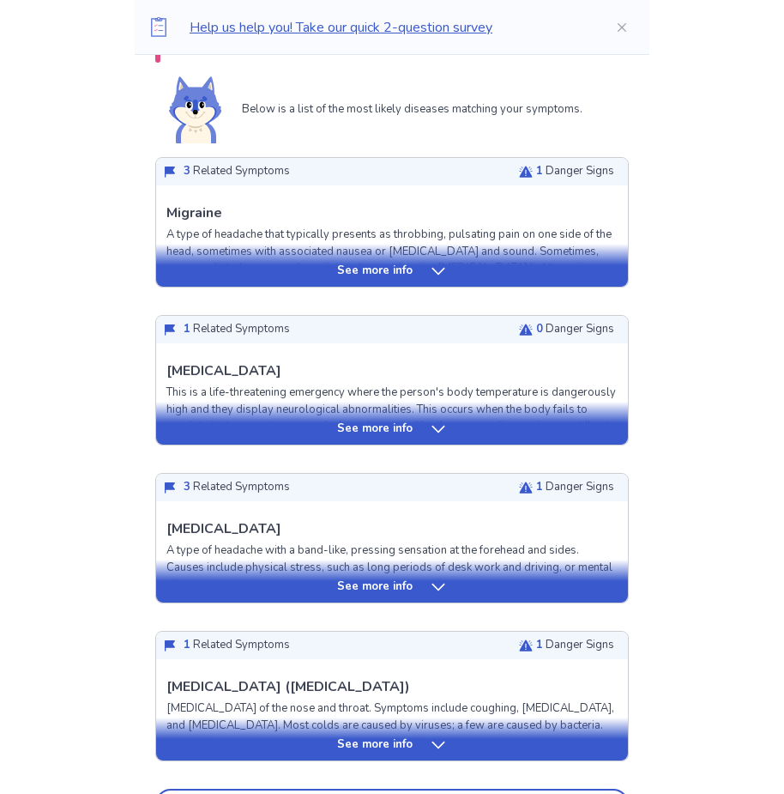
scroll to position [429, 0]
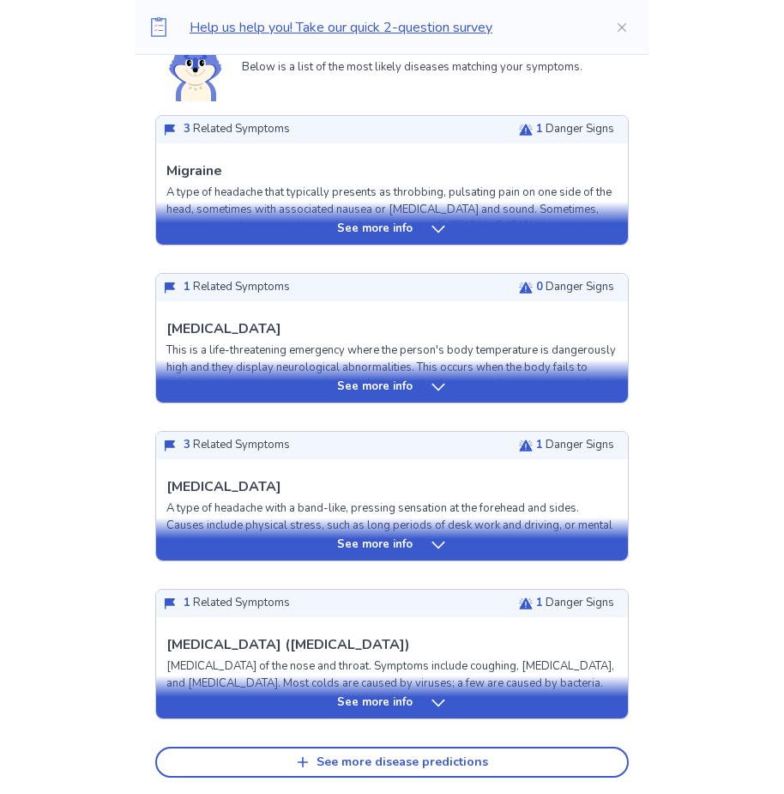
click at [438, 387] on icon at bounding box center [438, 387] width 13 height 7
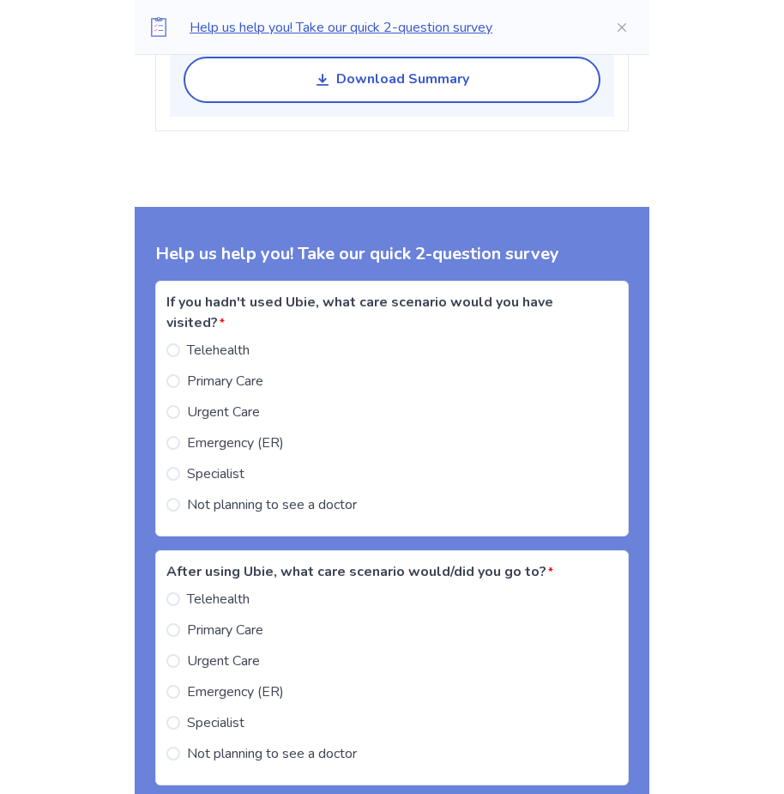
scroll to position [2918, 0]
